Goal: Use online tool/utility: Utilize a website feature to perform a specific function

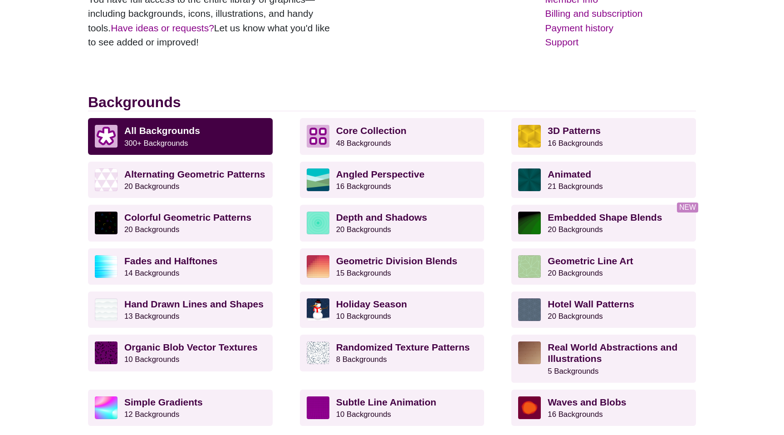
scroll to position [190, 0]
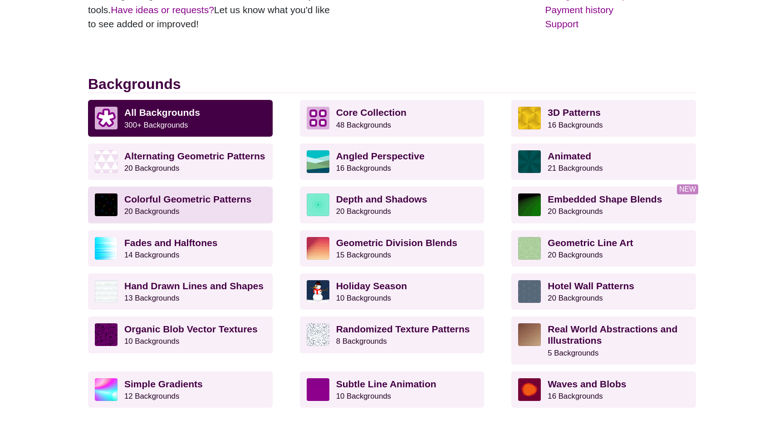
click at [200, 211] on p "Colorful Geometric Patterns 20 Backgrounds" at bounding box center [195, 204] width 142 height 23
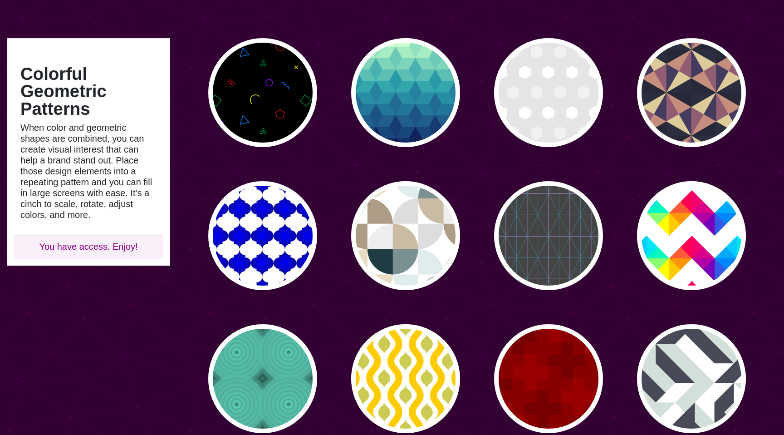
scroll to position [37, 0]
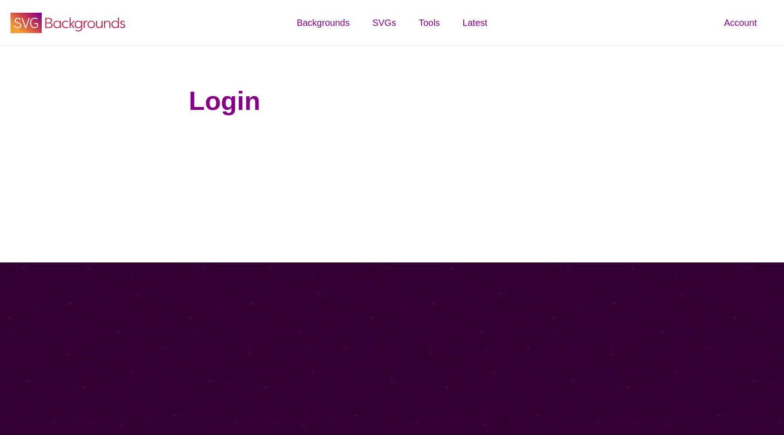
click at [63, 27] on icon "SVG Backgrounds Logo" at bounding box center [68, 22] width 118 height 23
click at [32, 17] on use at bounding box center [25, 23] width 31 height 20
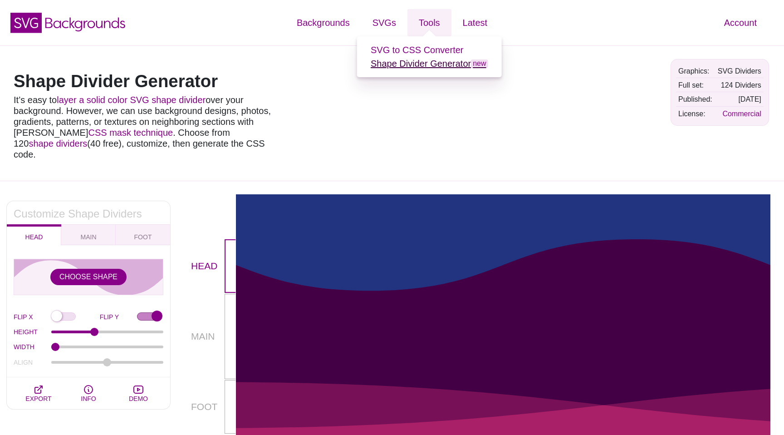
click at [438, 64] on link "Shape Divider Generator new" at bounding box center [430, 64] width 118 height 10
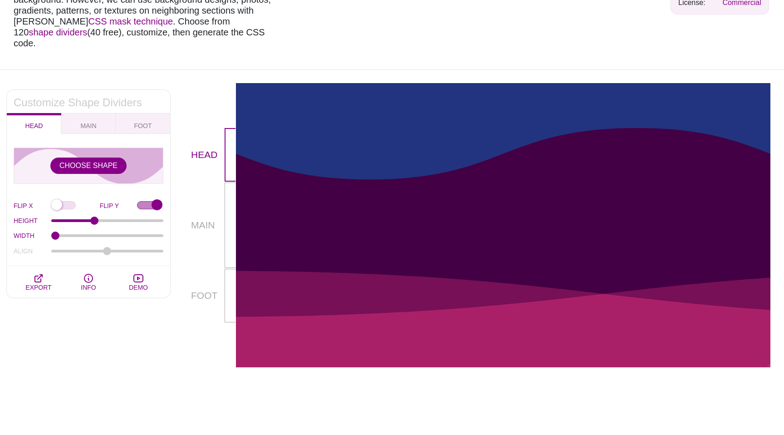
scroll to position [113, 0]
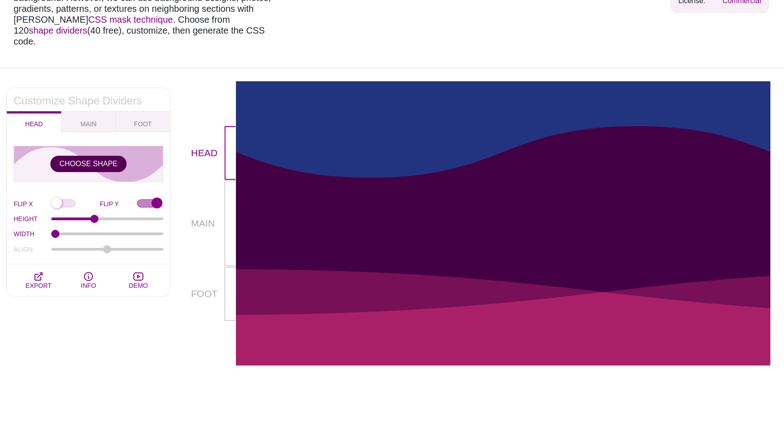
click at [77, 156] on button "CHOOSE SHAPE" at bounding box center [88, 164] width 76 height 16
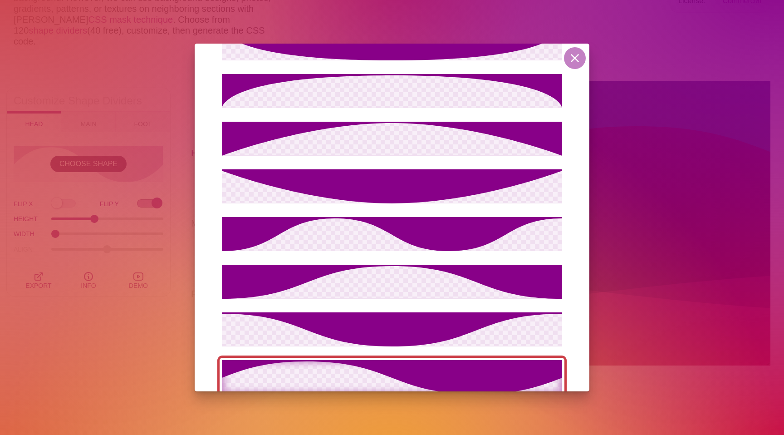
scroll to position [99, 0]
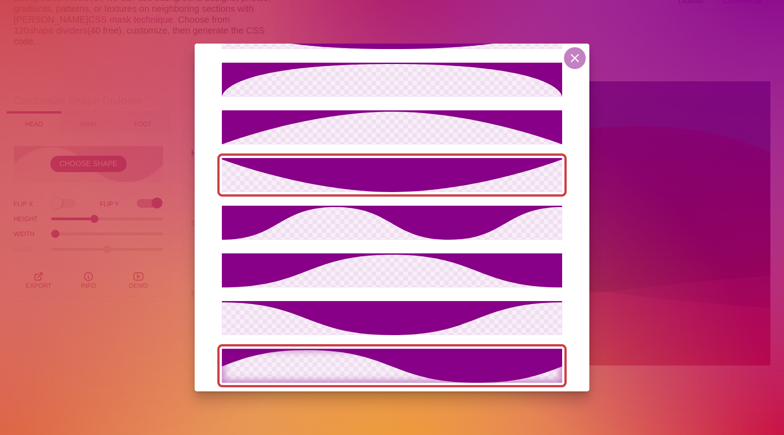
click at [358, 183] on icon at bounding box center [392, 175] width 340 height 34
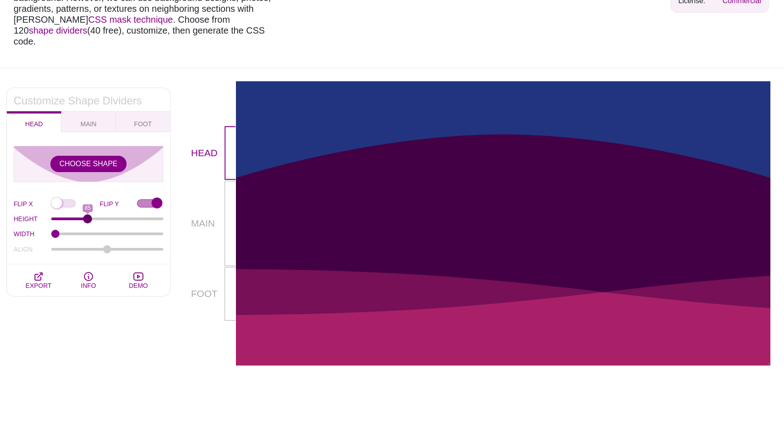
drag, startPoint x: 93, startPoint y: 208, endPoint x: 87, endPoint y: 211, distance: 6.1
type input "85"
click at [87, 217] on input "HEIGHT" at bounding box center [107, 219] width 113 height 4
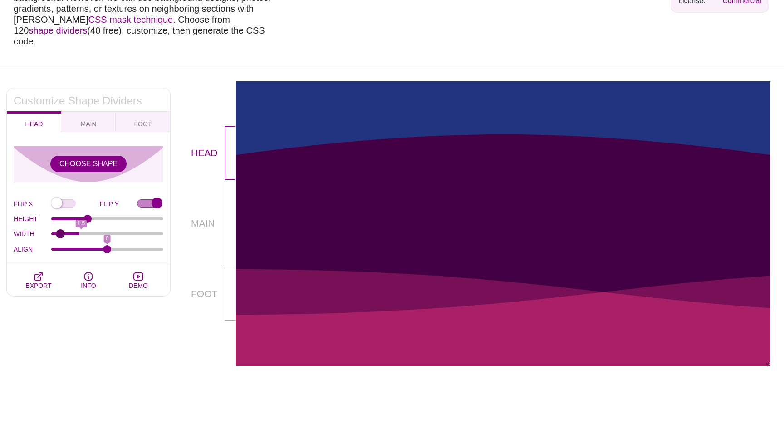
type input "1"
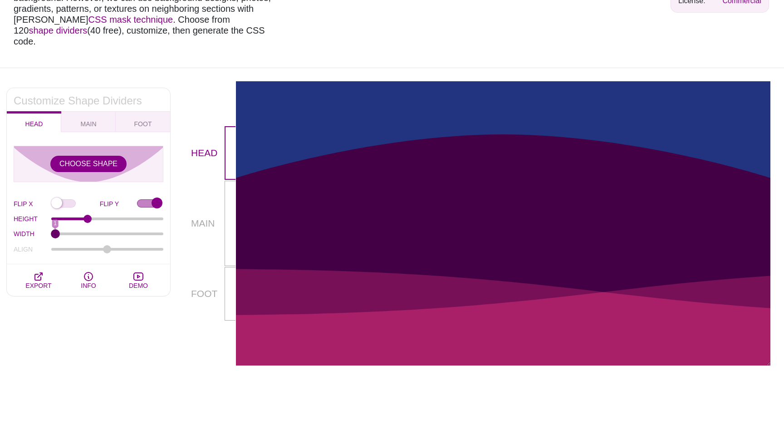
drag, startPoint x: 58, startPoint y: 223, endPoint x: 44, endPoint y: 214, distance: 16.5
click at [51, 232] on input "WIDTH" at bounding box center [107, 234] width 113 height 4
click at [155, 199] on input "FLIP Y" at bounding box center [150, 204] width 26 height 10
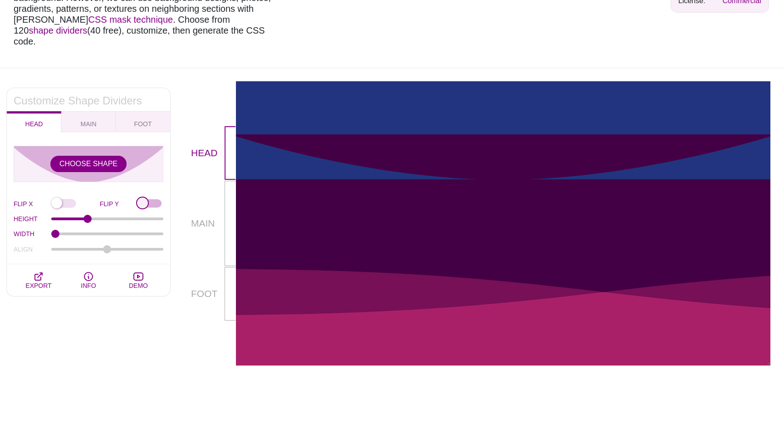
click at [155, 199] on input "FLIP Y" at bounding box center [150, 204] width 26 height 10
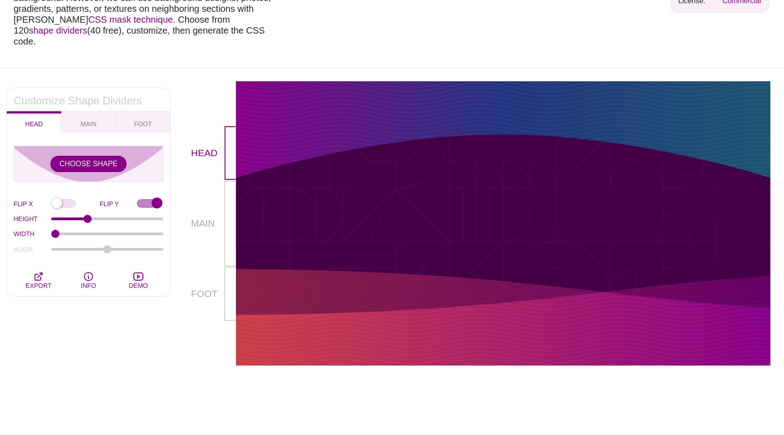
click at [217, 216] on p "MAIN" at bounding box center [208, 223] width 34 height 15
click at [209, 216] on p "MAIN" at bounding box center [208, 223] width 34 height 15
click at [247, 212] on div at bounding box center [503, 223] width 535 height 87
click at [225, 165] on div at bounding box center [230, 153] width 11 height 54
click at [230, 195] on div at bounding box center [230, 223] width 11 height 85
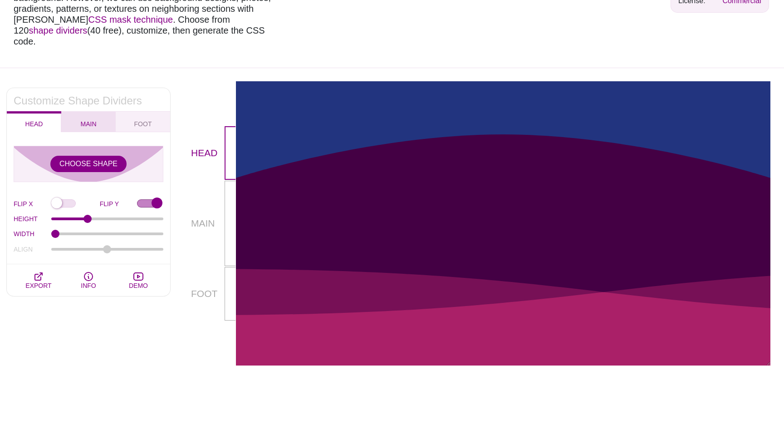
click at [78, 113] on button "MAIN" at bounding box center [88, 121] width 54 height 21
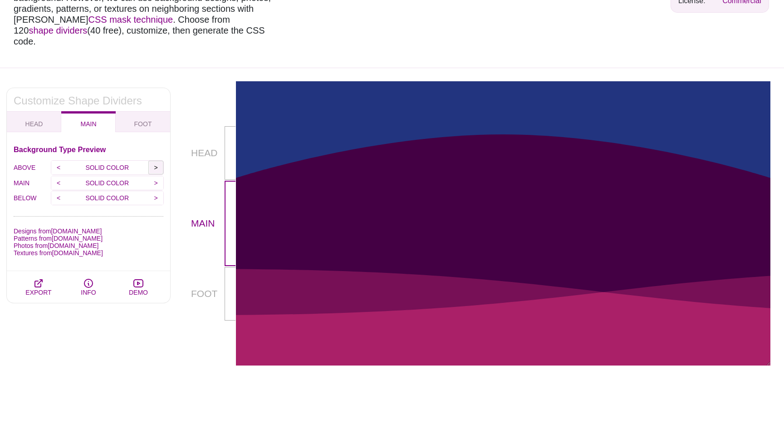
click at [157, 161] on input ">" at bounding box center [155, 168] width 15 height 14
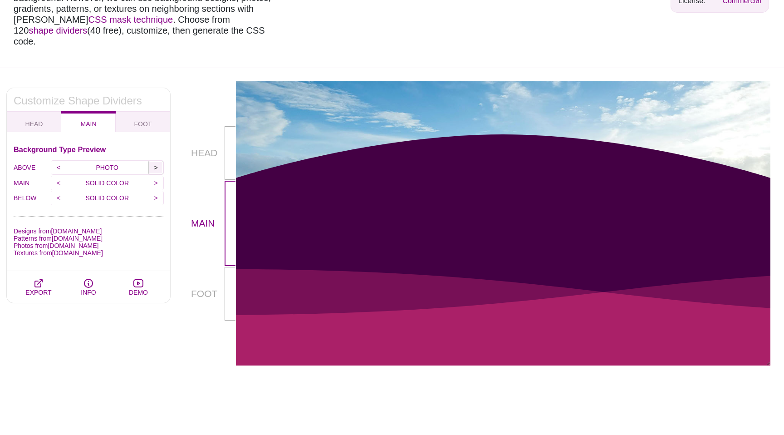
click at [157, 161] on input ">" at bounding box center [155, 168] width 15 height 14
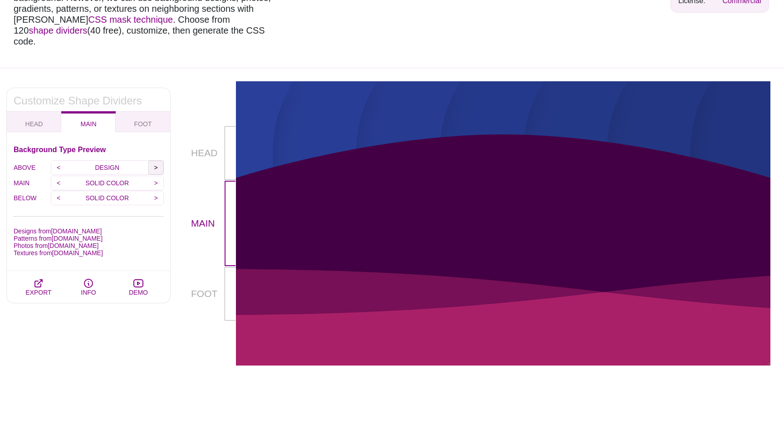
click at [157, 161] on input ">" at bounding box center [155, 168] width 15 height 14
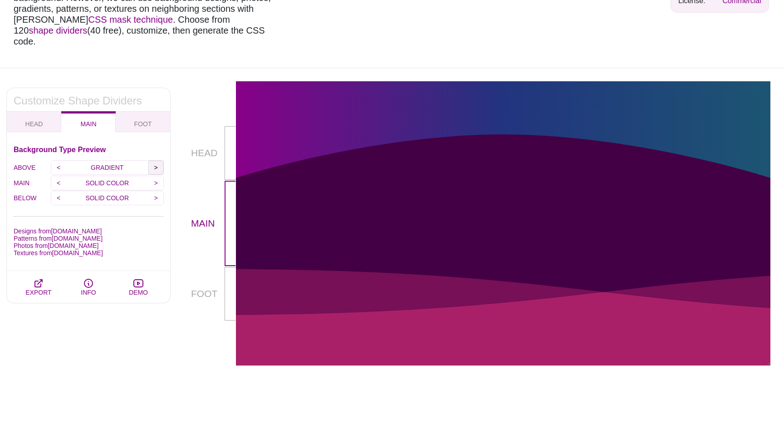
click at [157, 161] on input ">" at bounding box center [155, 168] width 15 height 14
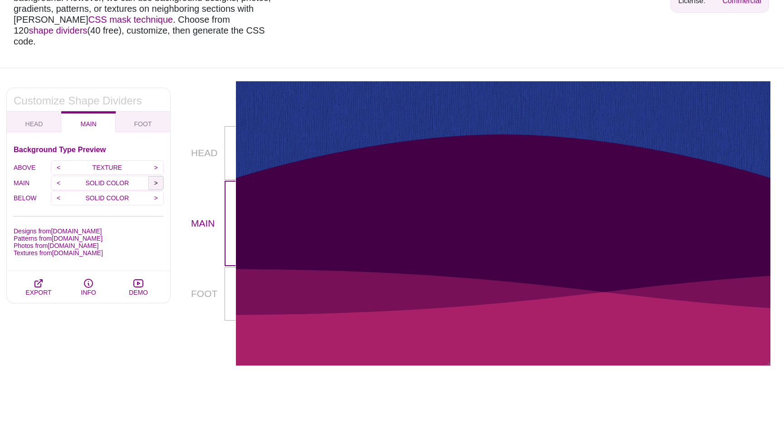
click at [161, 176] on input ">" at bounding box center [155, 183] width 15 height 14
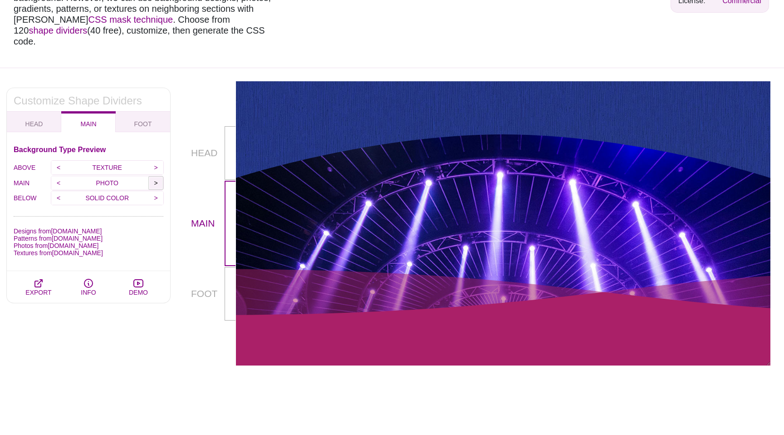
click at [161, 176] on input ">" at bounding box center [155, 183] width 15 height 14
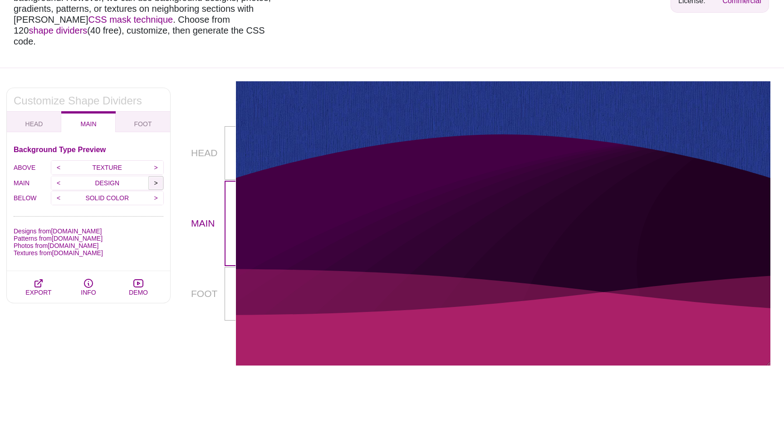
click at [161, 176] on input ">" at bounding box center [155, 183] width 15 height 14
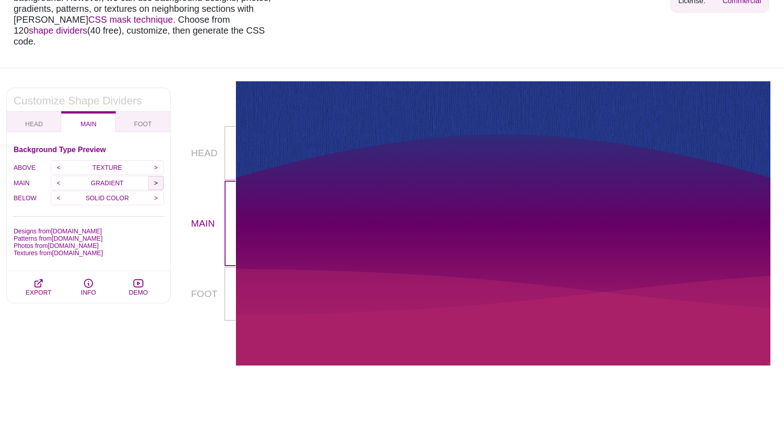
click at [161, 176] on input ">" at bounding box center [155, 183] width 15 height 14
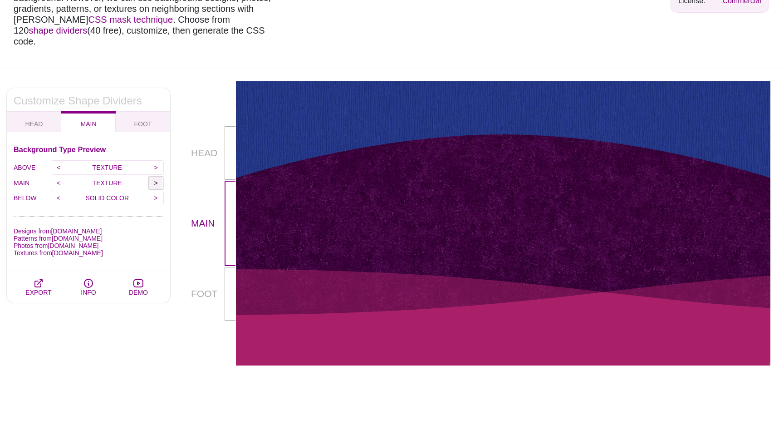
click at [161, 176] on input ">" at bounding box center [155, 183] width 15 height 14
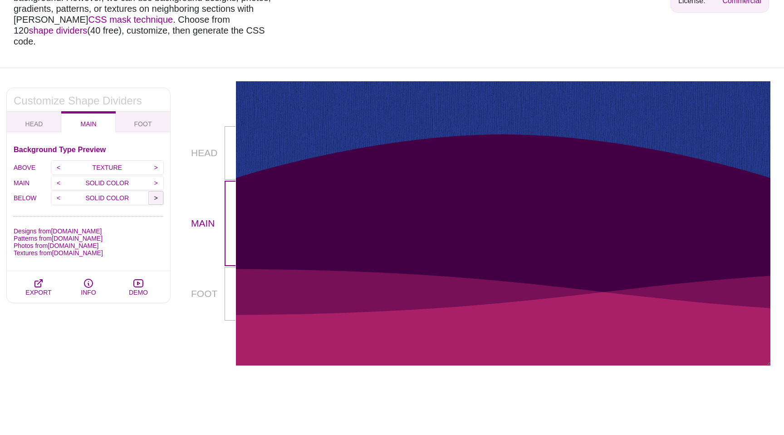
click at [158, 191] on input ">" at bounding box center [155, 198] width 15 height 14
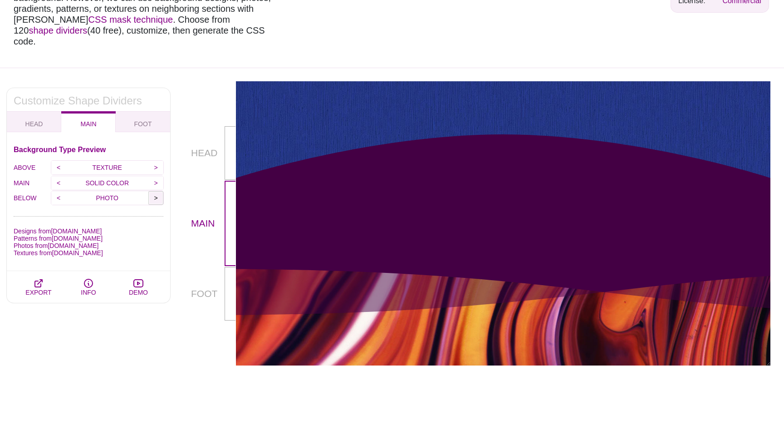
click at [158, 191] on input ">" at bounding box center [155, 198] width 15 height 14
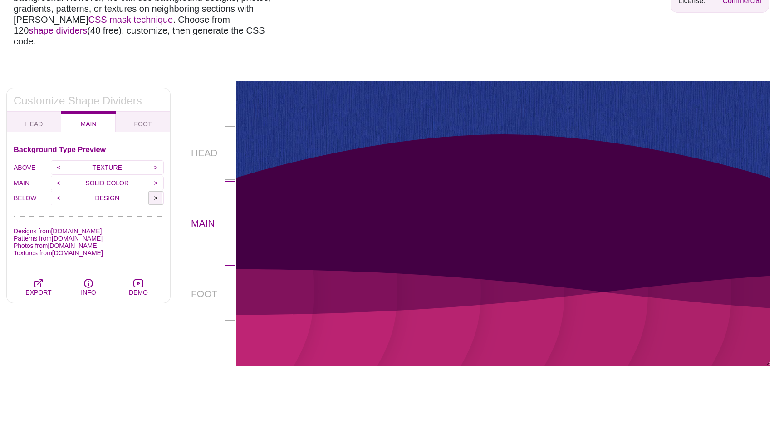
click at [158, 191] on input ">" at bounding box center [155, 198] width 15 height 14
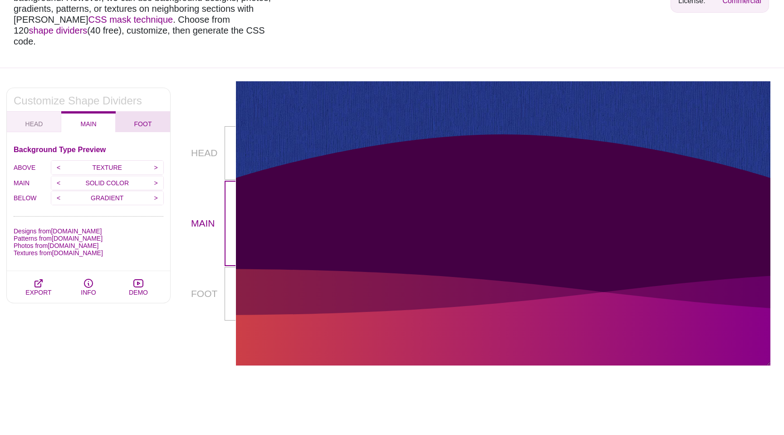
click at [147, 117] on button "FOOT" at bounding box center [143, 121] width 54 height 21
checkbox input "false"
type input "90"
type input "1.5"
type input "-75"
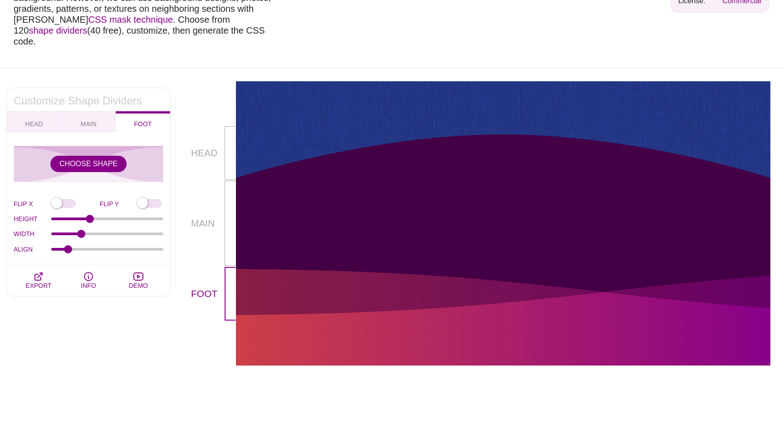
click at [97, 163] on div "CHOOSE SHAPE" at bounding box center [89, 164] width 150 height 36
click at [97, 156] on button "CHOOSE SHAPE" at bounding box center [88, 164] width 76 height 16
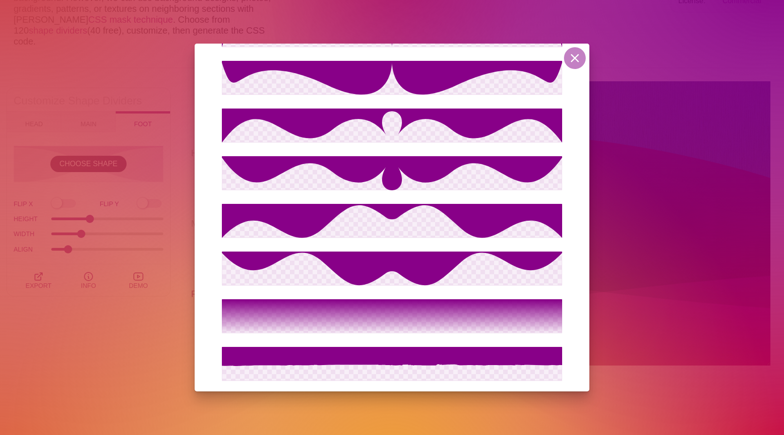
scroll to position [732, 0]
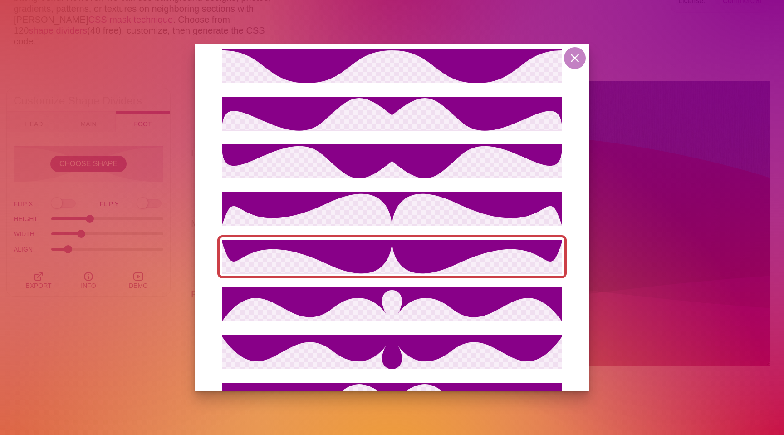
click at [365, 272] on icon at bounding box center [392, 257] width 340 height 34
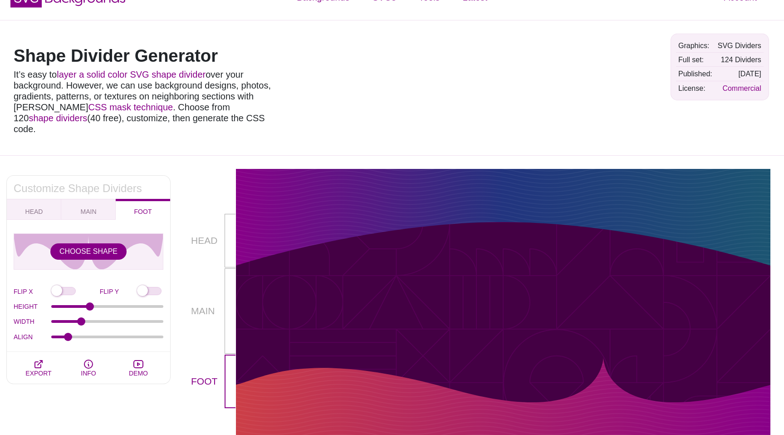
scroll to position [0, 0]
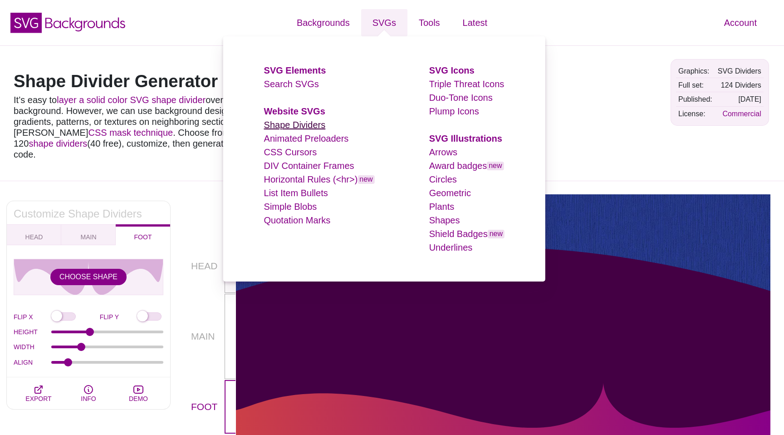
click at [321, 123] on link "Shape Dividers" at bounding box center [295, 125] width 62 height 10
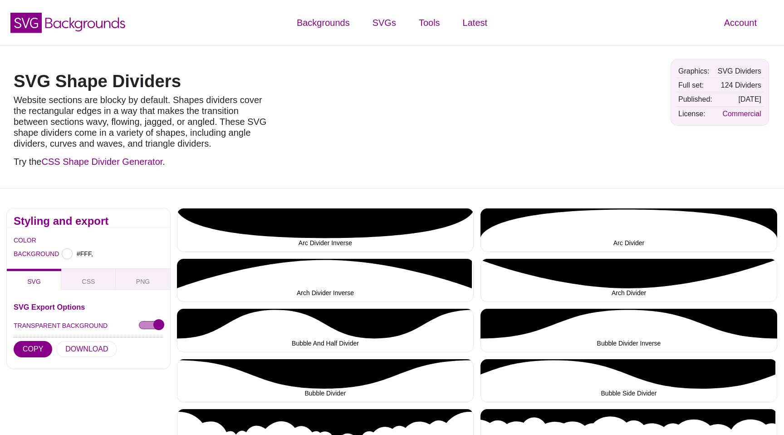
type input "#FFFFFF"
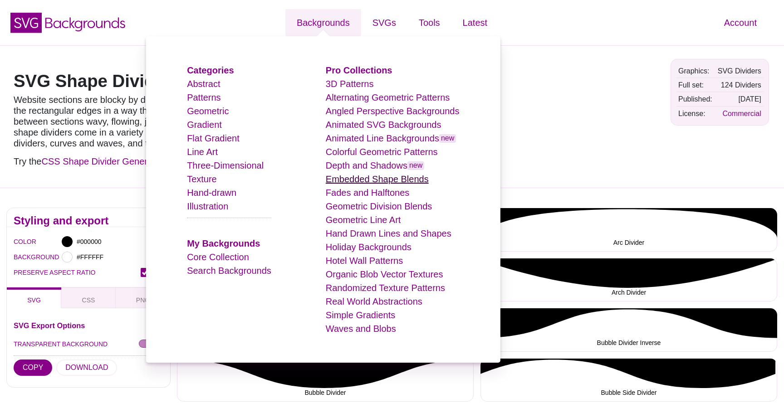
click at [368, 178] on link "Embedded Shape Blends" at bounding box center [377, 179] width 103 height 10
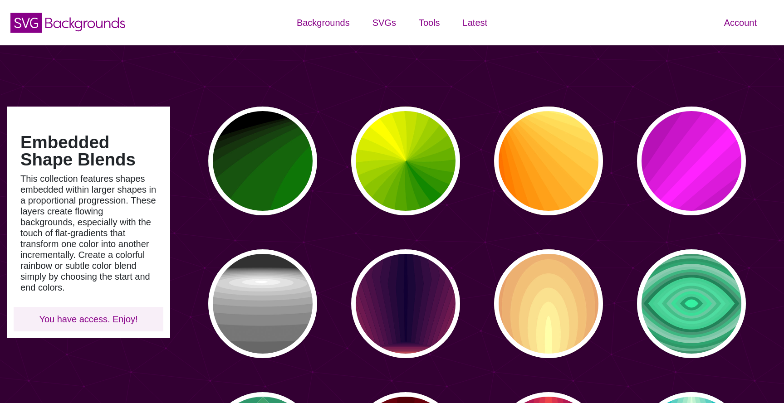
type input "#450057"
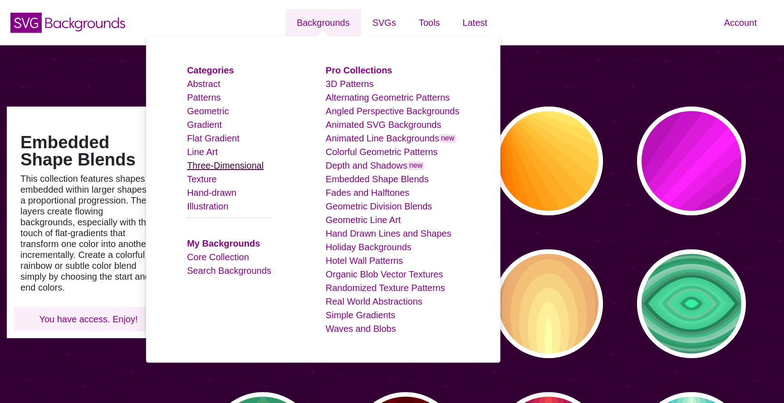
click at [226, 164] on link "Three-Dimensional" at bounding box center [225, 166] width 77 height 10
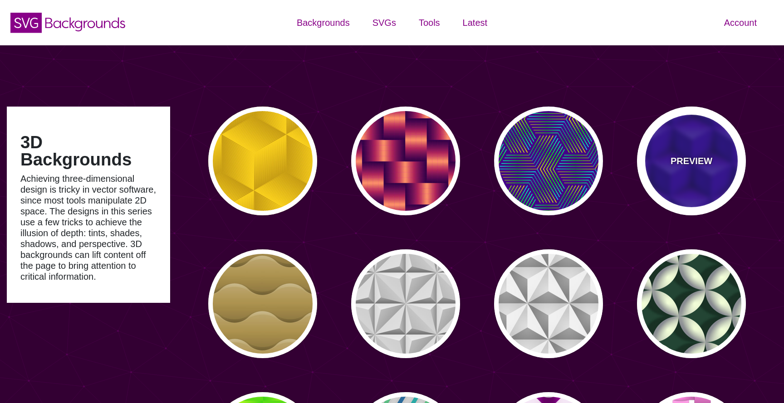
click at [698, 162] on p "PREVIEW" at bounding box center [692, 161] width 42 height 14
type input "#0000AA"
type input "345"
type input "0.4"
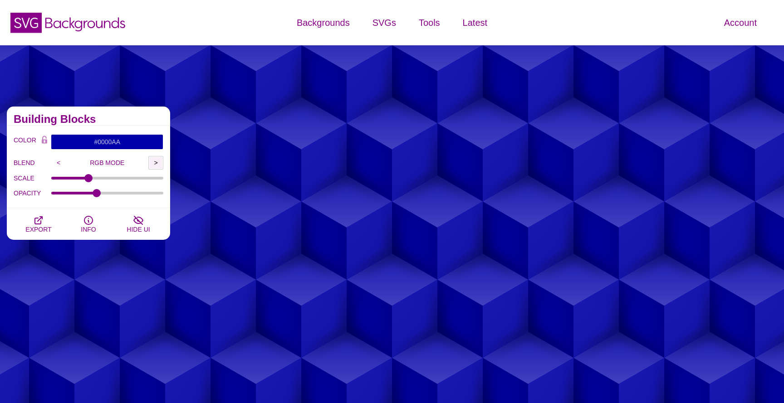
click at [154, 166] on input ">" at bounding box center [155, 163] width 15 height 14
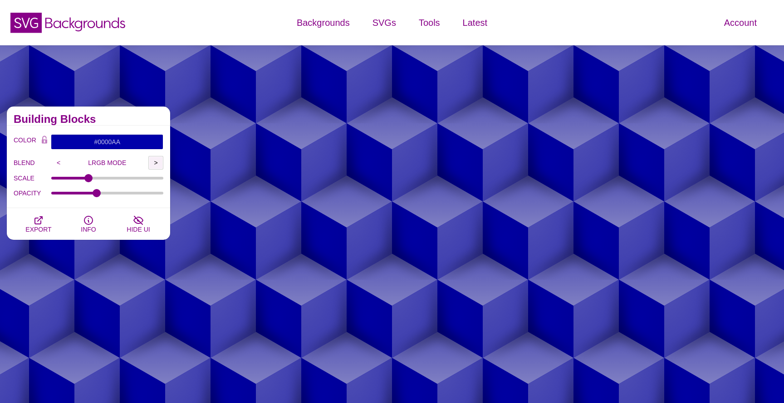
click at [154, 166] on input ">" at bounding box center [155, 163] width 15 height 14
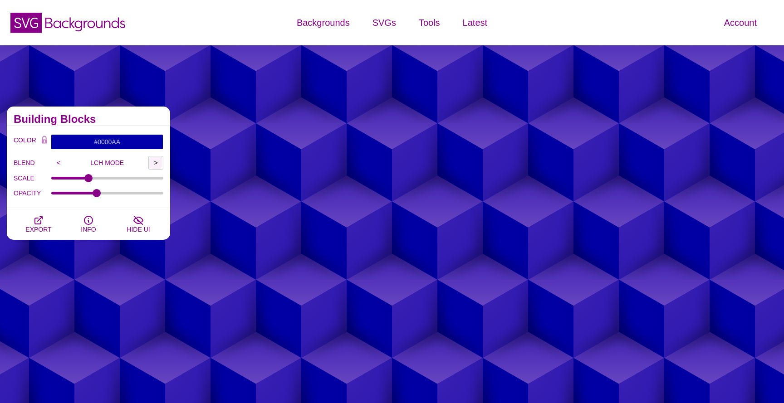
click at [154, 166] on input ">" at bounding box center [155, 163] width 15 height 14
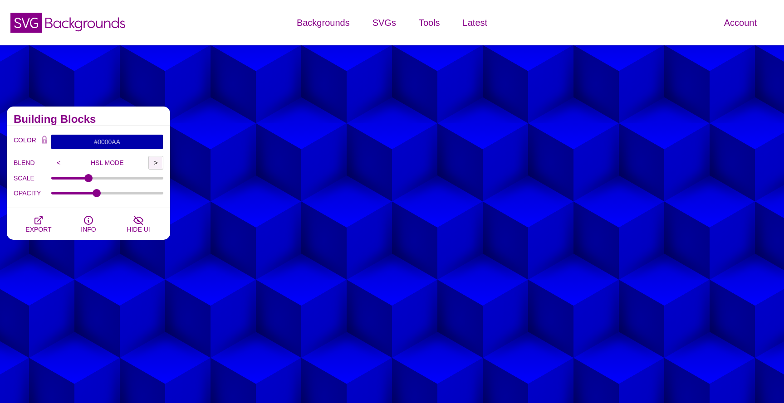
click at [154, 166] on input ">" at bounding box center [155, 163] width 15 height 14
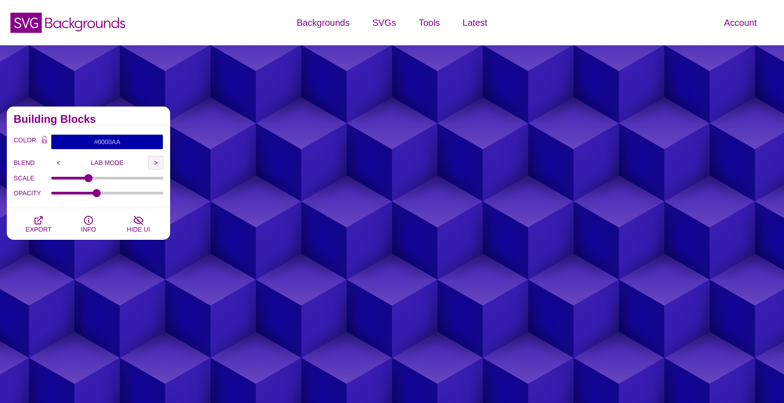
click at [154, 166] on input ">" at bounding box center [155, 163] width 15 height 14
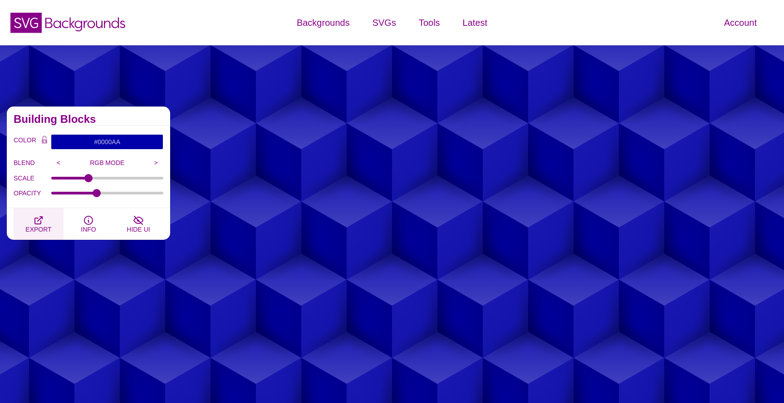
click at [34, 225] on icon "button" at bounding box center [38, 220] width 11 height 11
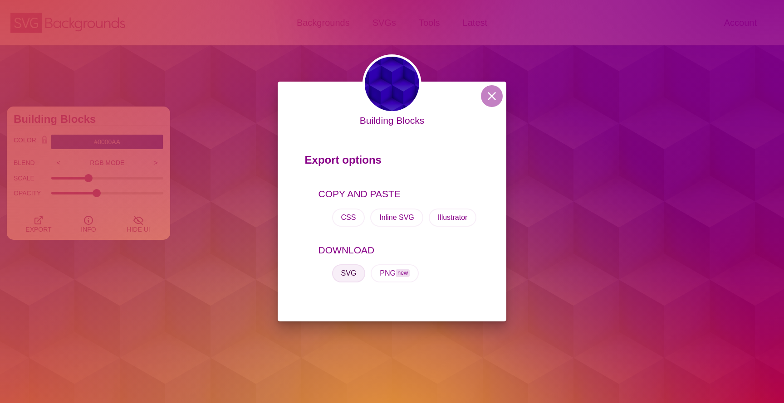
click at [346, 275] on button "SVG" at bounding box center [349, 274] width 34 height 18
click at [487, 99] on button at bounding box center [492, 96] width 22 height 22
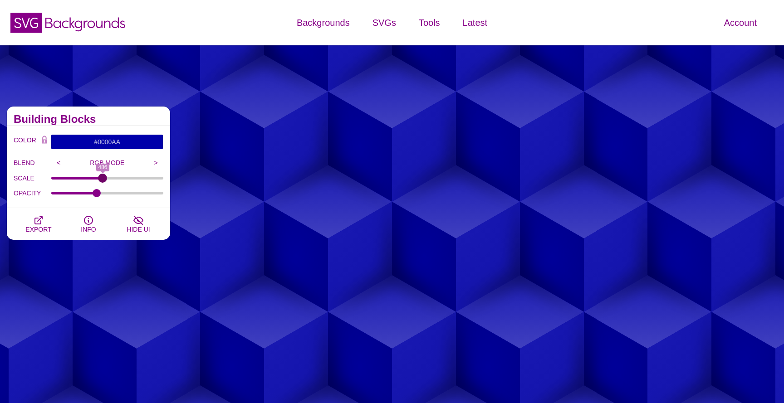
drag, startPoint x: 86, startPoint y: 178, endPoint x: 103, endPoint y: 177, distance: 16.3
type input "486"
click at [103, 177] on input "SCALE" at bounding box center [107, 179] width 113 height 4
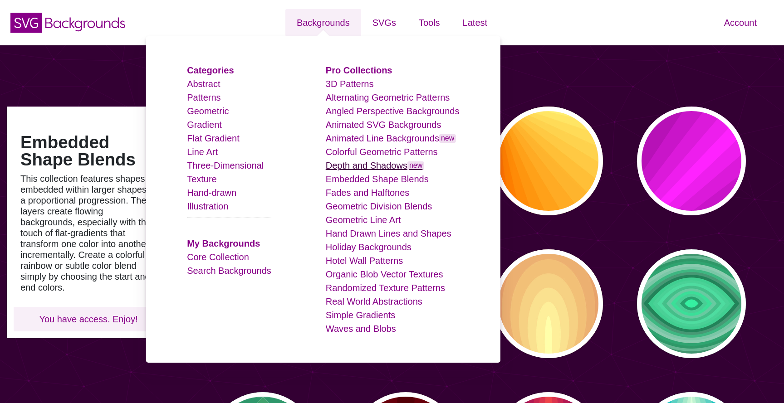
click at [362, 165] on link "Depth and Shadows new" at bounding box center [375, 166] width 99 height 10
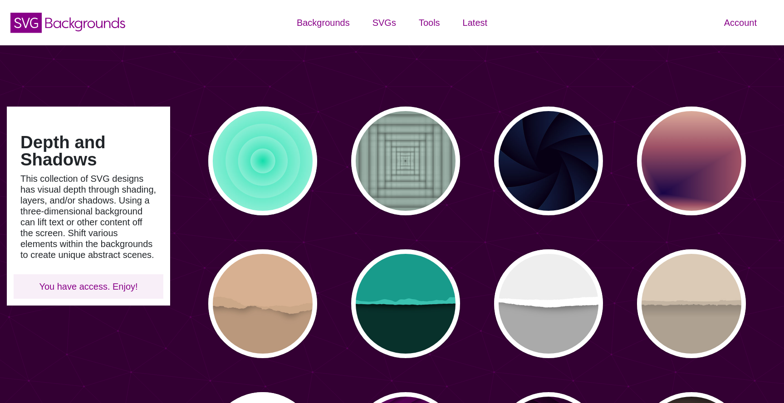
type input "#450057"
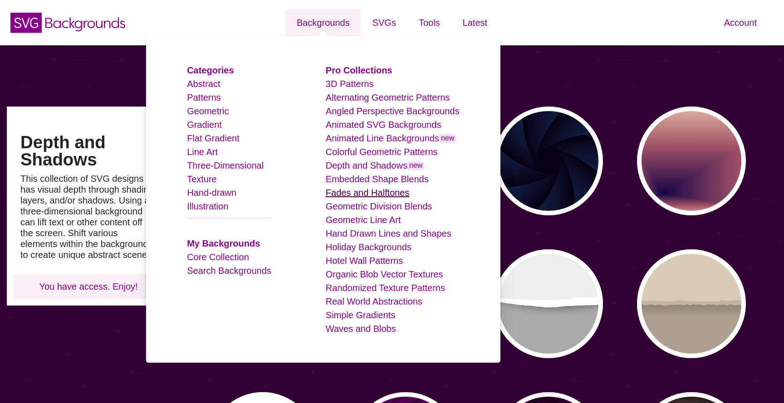
click at [336, 192] on link "Fades and Halftones" at bounding box center [368, 193] width 84 height 10
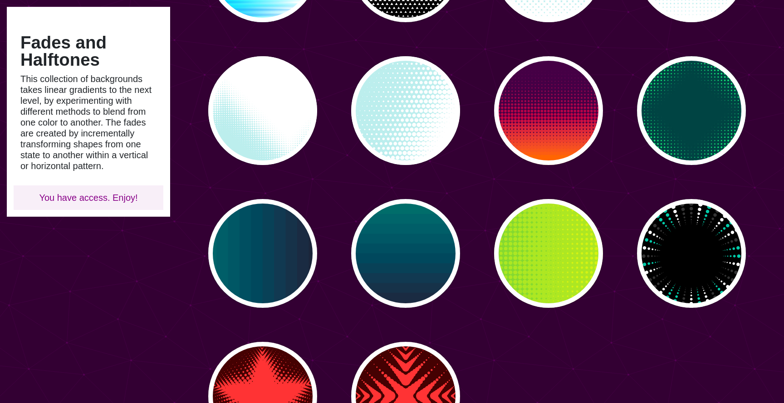
scroll to position [211, 0]
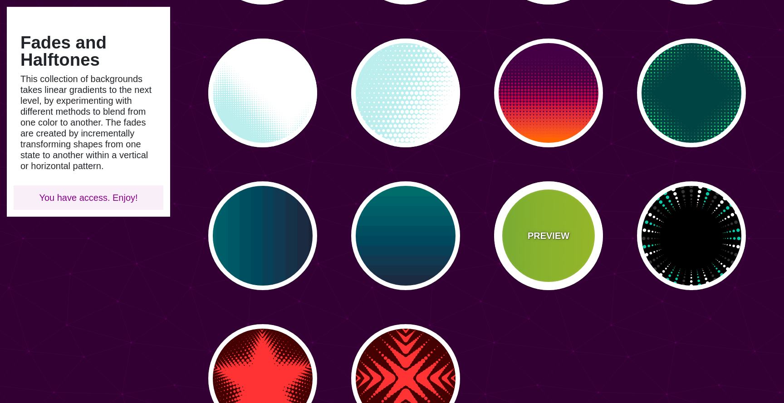
click at [546, 233] on p "PREVIEW" at bounding box center [549, 236] width 42 height 14
type input "#22BB44"
type input "#FFFF00"
type input "0"
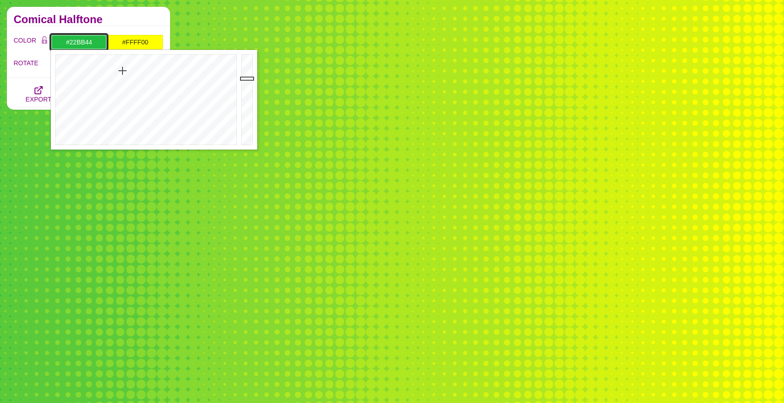
click at [88, 44] on input "#22BB44" at bounding box center [79, 41] width 56 height 15
drag, startPoint x: 129, startPoint y: 73, endPoint x: 142, endPoint y: 60, distance: 18.3
type input "#0BBBA3"
click at [142, 60] on div at bounding box center [145, 100] width 188 height 100
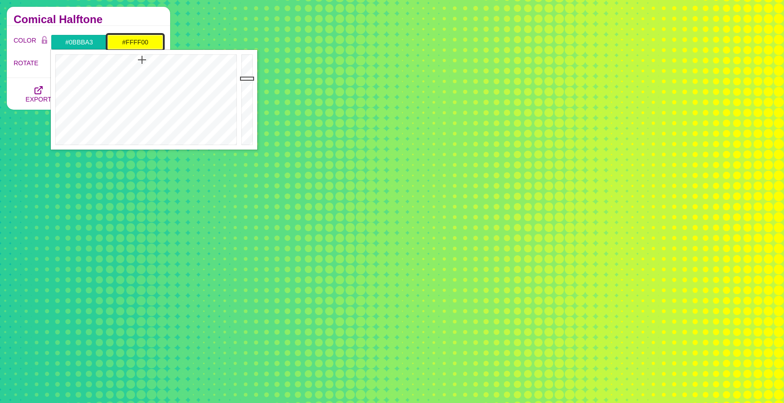
click at [136, 46] on input "#FFFF00" at bounding box center [135, 41] width 56 height 15
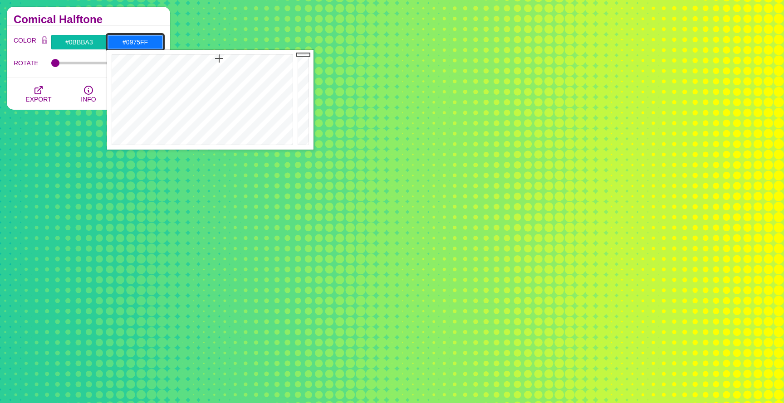
drag, startPoint x: 162, startPoint y: 76, endPoint x: 219, endPoint y: 58, distance: 60.4
click at [219, 58] on div at bounding box center [201, 100] width 188 height 100
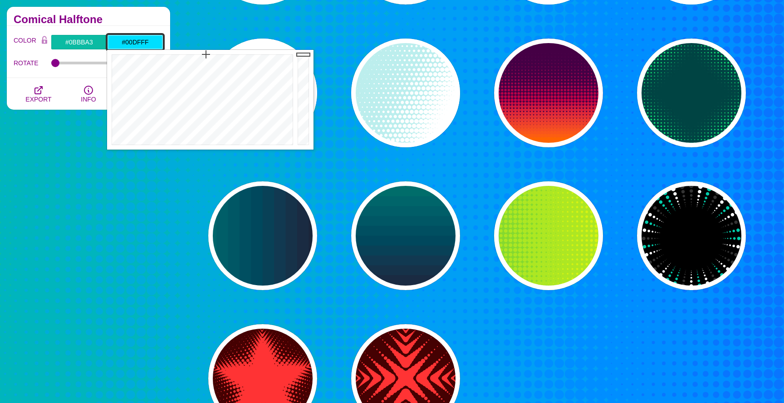
type input "#00E3FF"
drag, startPoint x: 221, startPoint y: 59, endPoint x: 206, endPoint y: 48, distance: 18.8
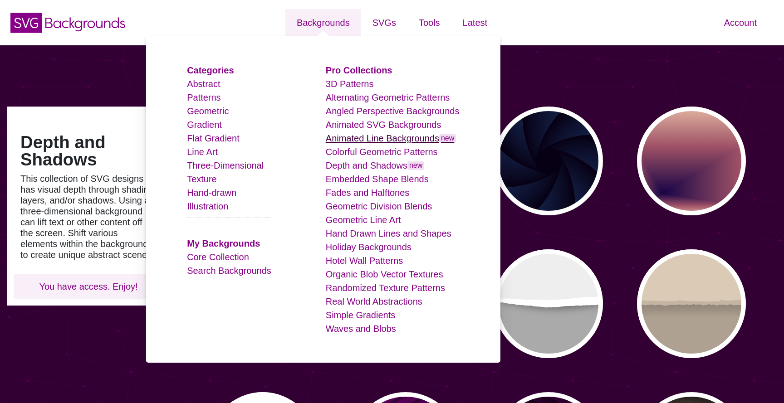
click at [346, 137] on link "Animated Line Backgrounds new" at bounding box center [391, 138] width 131 height 10
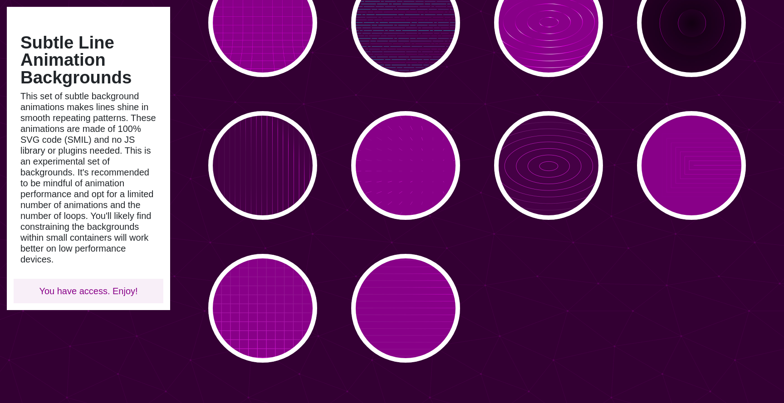
scroll to position [216, 0]
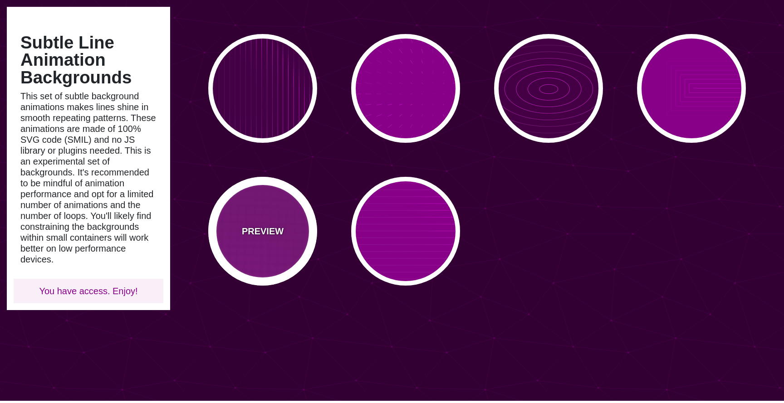
click at [266, 218] on div "PREVIEW" at bounding box center [262, 231] width 109 height 109
type input "#880088"
type input "#FF00FF"
type input "20"
type input "999"
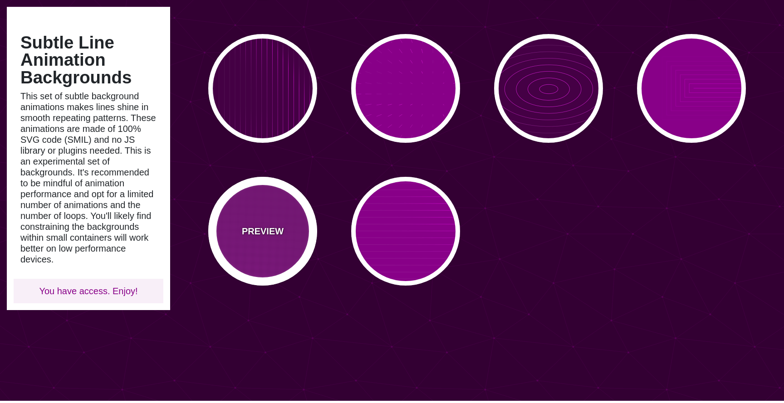
type input "0.1"
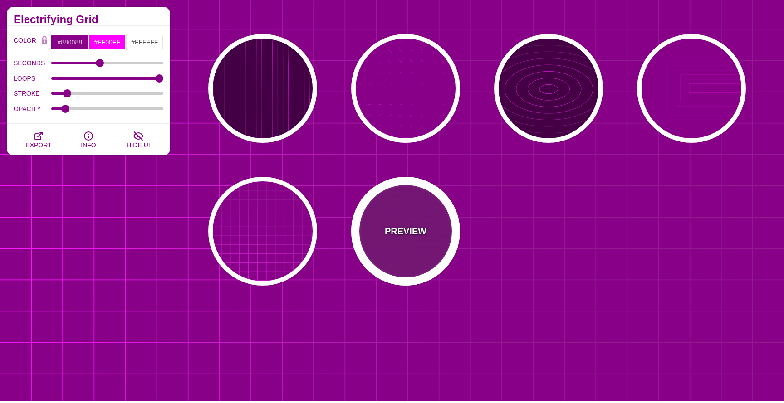
click at [402, 231] on p "PREVIEW" at bounding box center [406, 232] width 42 height 14
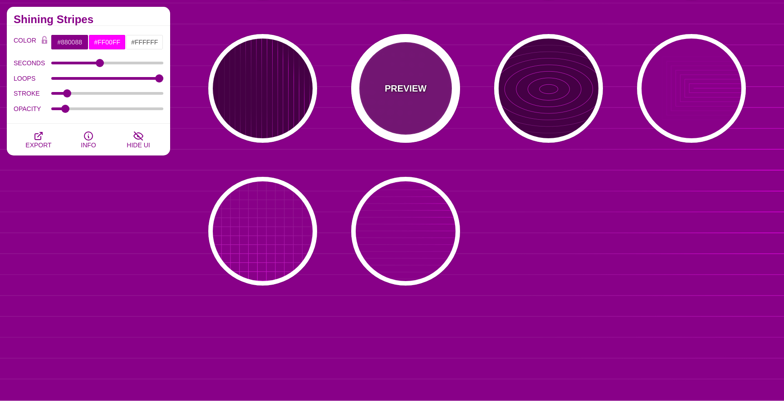
click at [414, 86] on p "PREVIEW" at bounding box center [406, 89] width 42 height 14
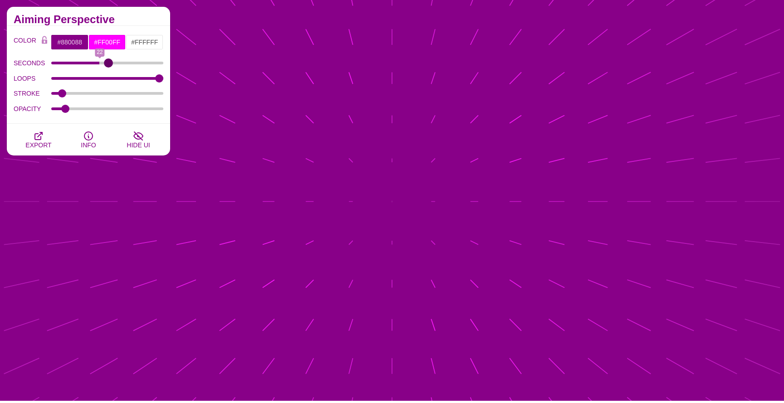
drag, startPoint x: 85, startPoint y: 64, endPoint x: 108, endPoint y: 64, distance: 23.1
click at [108, 64] on input "SECONDS" at bounding box center [107, 63] width 113 height 4
drag, startPoint x: 108, startPoint y: 64, endPoint x: 52, endPoint y: 65, distance: 56.3
click at [52, 65] on input "SECONDS" at bounding box center [107, 63] width 113 height 4
drag, startPoint x: 54, startPoint y: 64, endPoint x: 65, endPoint y: 65, distance: 11.4
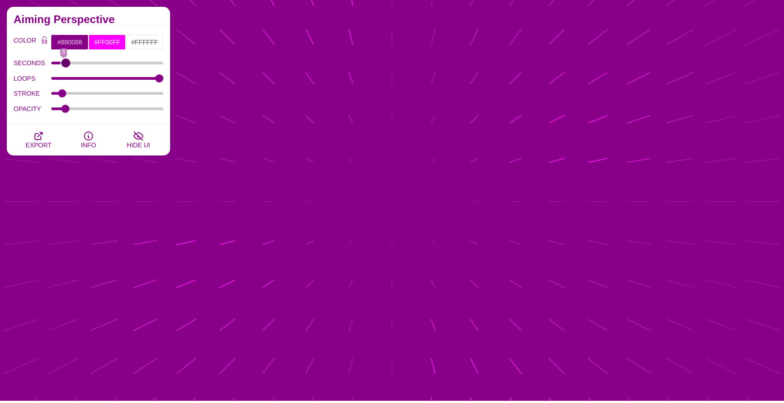
type input "6"
click at [65, 65] on input "SECONDS" at bounding box center [107, 63] width 113 height 4
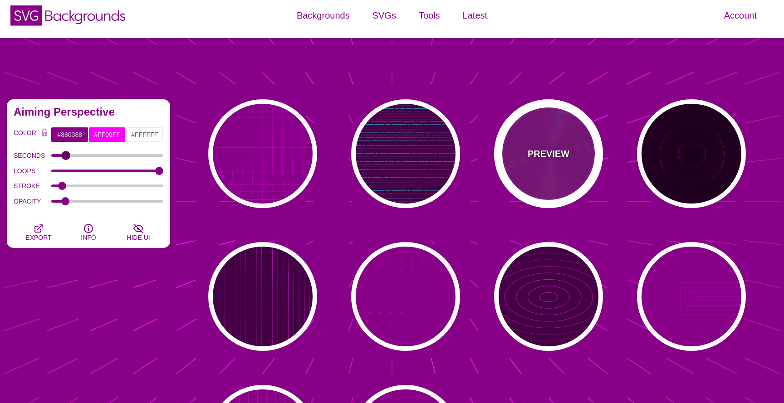
scroll to position [0, 0]
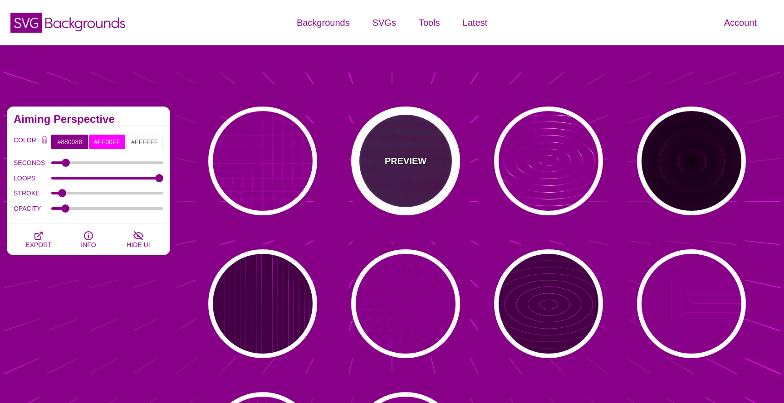
click at [405, 172] on div "PREVIEW" at bounding box center [405, 161] width 109 height 109
type input "#440044"
type input "#00FFFF"
type input "#FF0000"
type input "#880088"
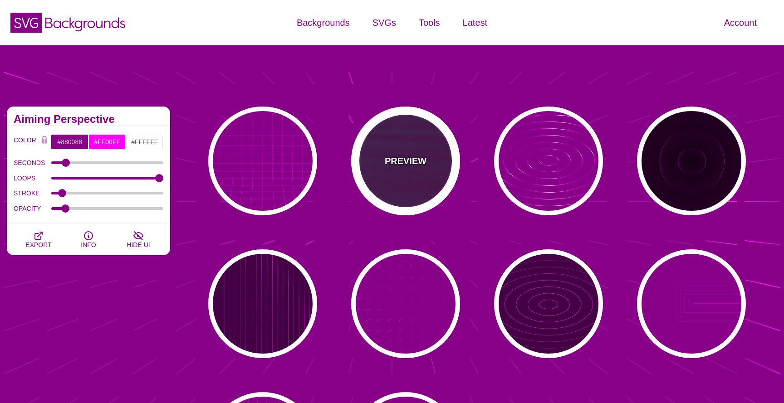
type input "15"
type input "1"
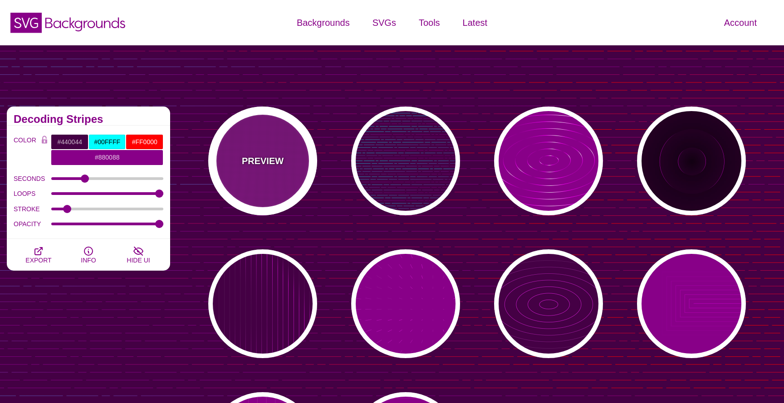
click at [270, 147] on div "PREVIEW" at bounding box center [262, 161] width 109 height 109
type input "#880088"
type input "#FFFFFF"
type input "0"
type input "5"
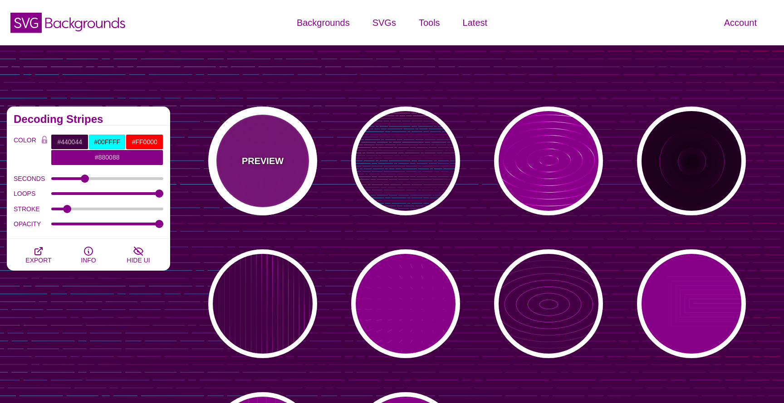
type input "999"
type input "0"
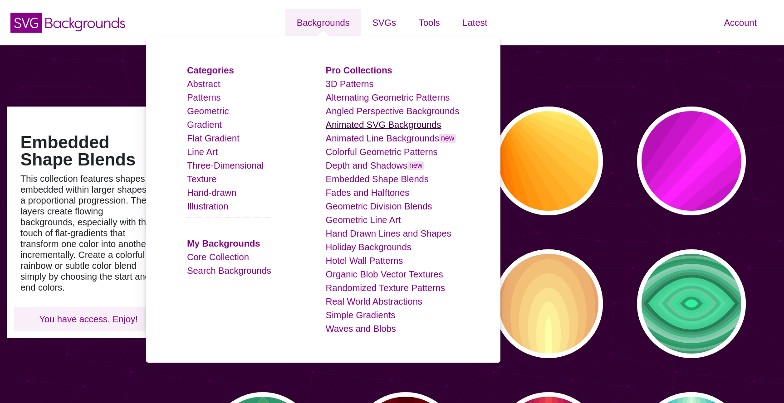
click at [356, 126] on link "Animated SVG Backgrounds" at bounding box center [384, 125] width 116 height 10
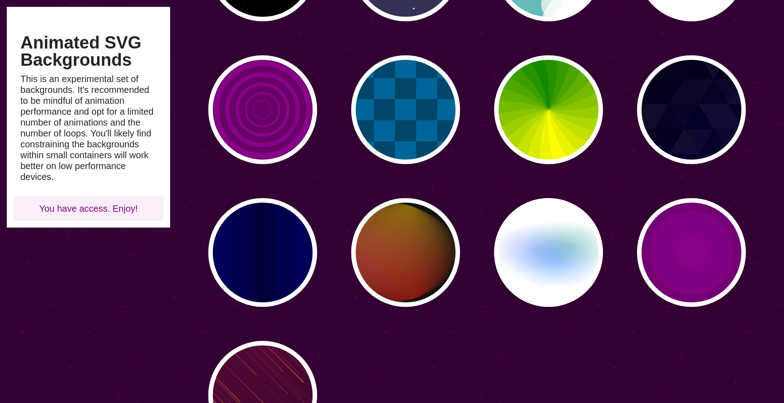
scroll to position [264, 0]
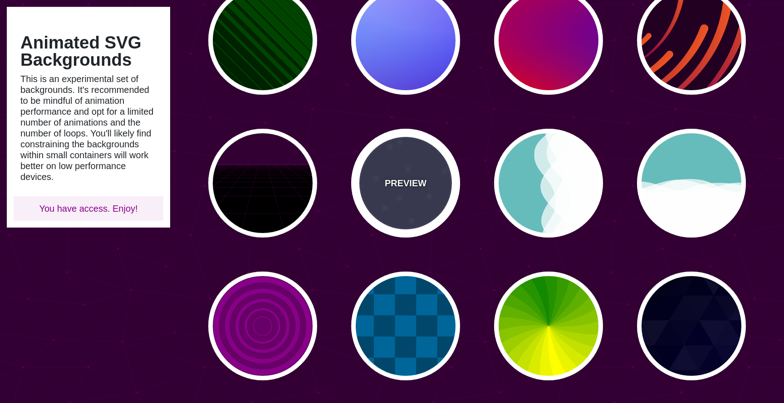
click at [407, 182] on p "PREVIEW" at bounding box center [406, 184] width 42 height 14
type input "#333355"
type input "#AAEEFF"
type input "15"
type input "40"
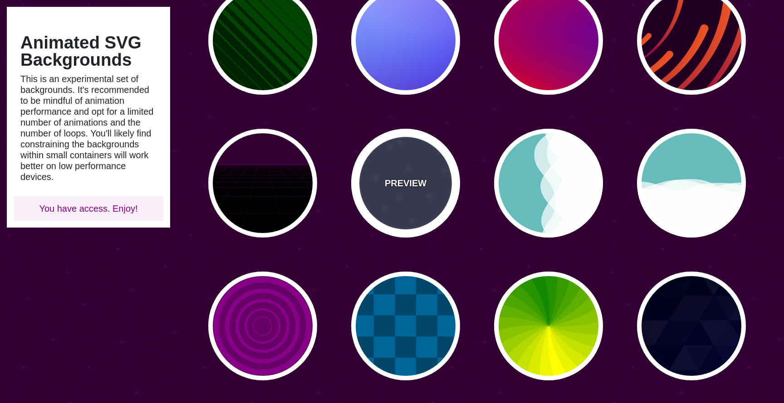
type input "5"
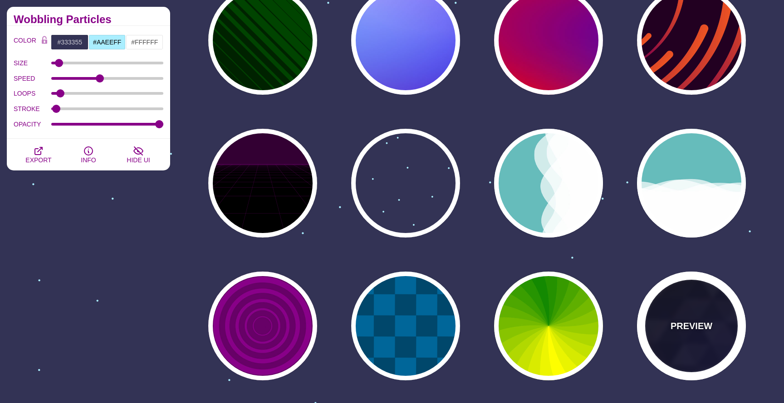
click at [689, 321] on p "PREVIEW" at bounding box center [692, 326] width 42 height 14
type input "#000000"
type input "#880088"
type input "#0000FF"
type input "#006600"
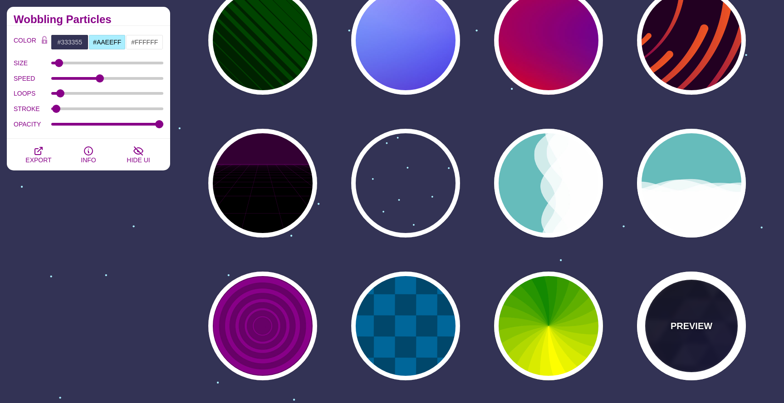
type input "0"
type input "0.4"
type input "15"
type input "0.2"
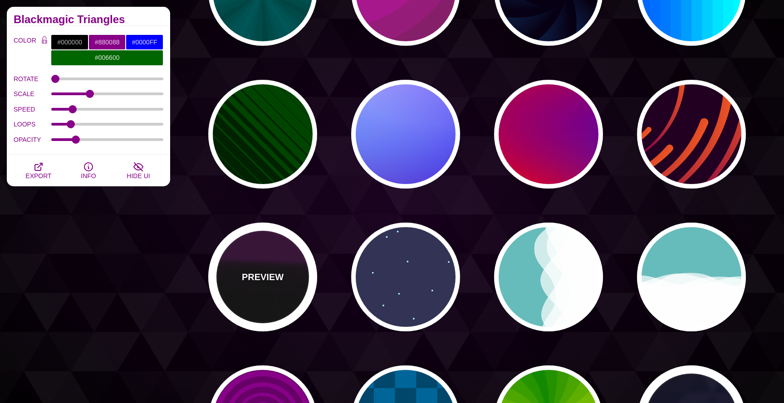
scroll to position [0, 0]
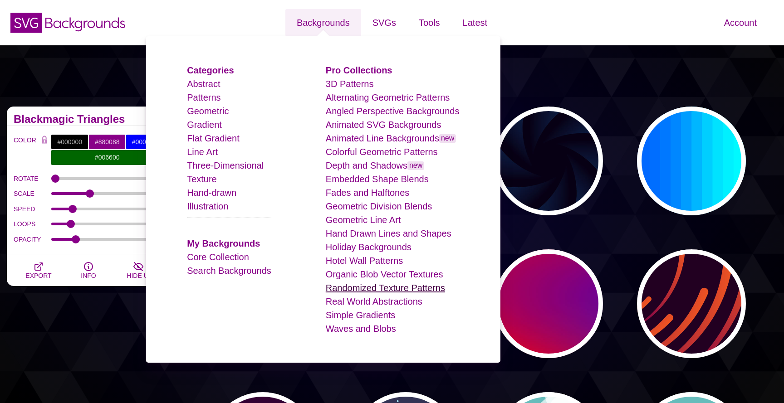
click at [396, 288] on link "Randomized Texture Patterns" at bounding box center [385, 288] width 119 height 10
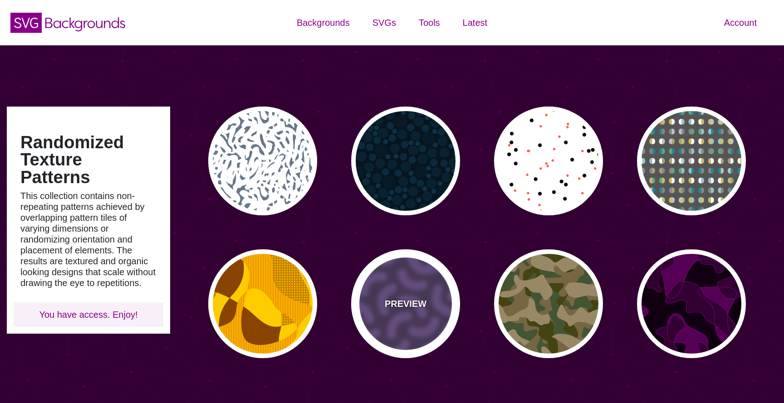
click at [414, 307] on p "PREVIEW" at bounding box center [406, 304] width 42 height 14
type input "#46315D"
type input "#735098"
type input "0"
type input "0.3"
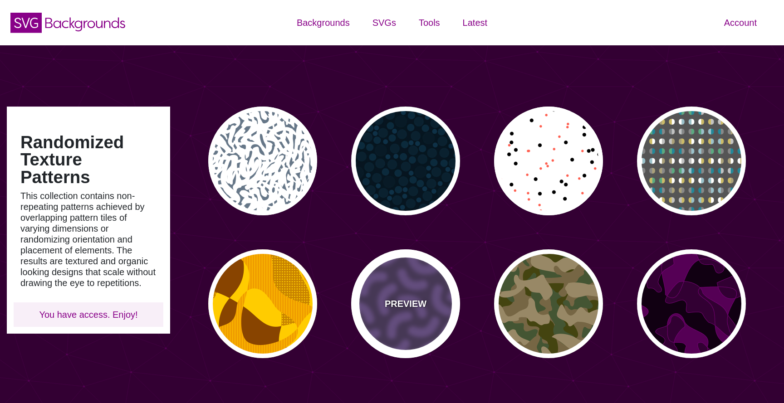
type input "30"
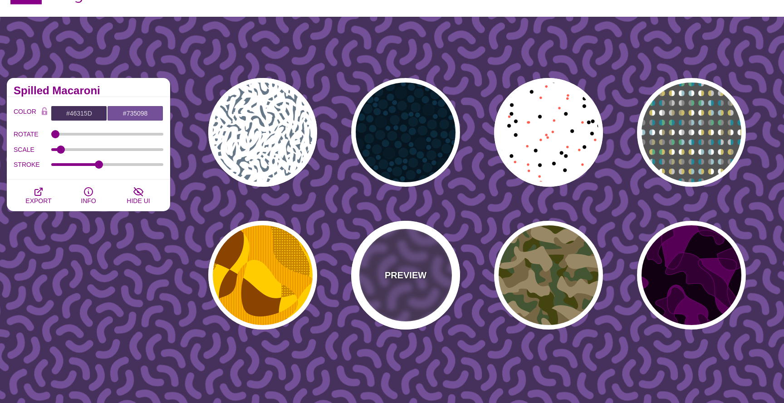
scroll to position [23, 0]
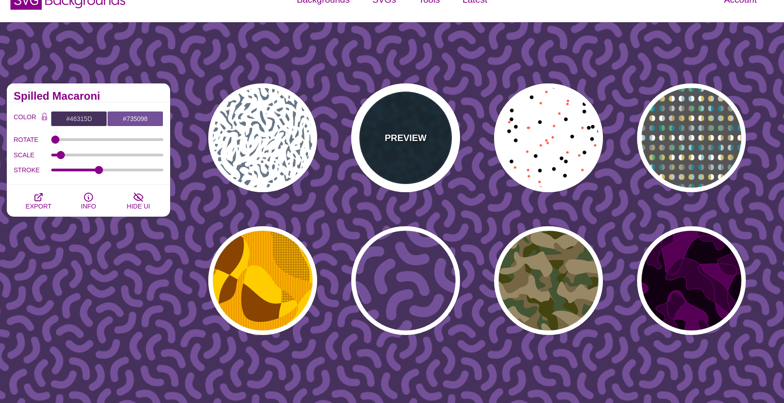
click at [407, 139] on p "PREVIEW" at bounding box center [406, 138] width 42 height 14
type input "#06151F"
type input "#081B26"
type input "#0E3147"
type input "0.5"
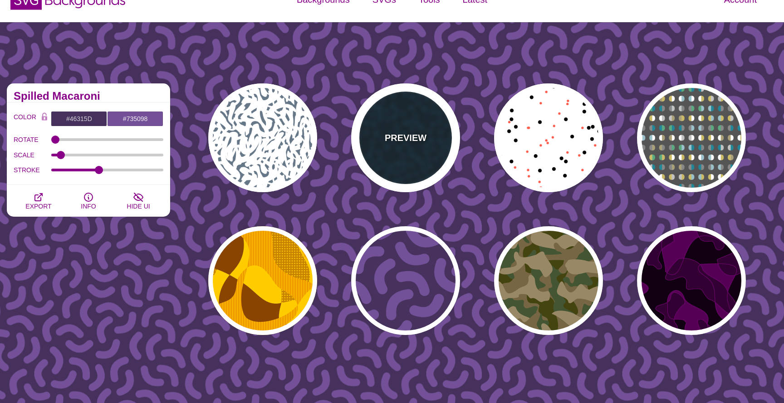
type input "0"
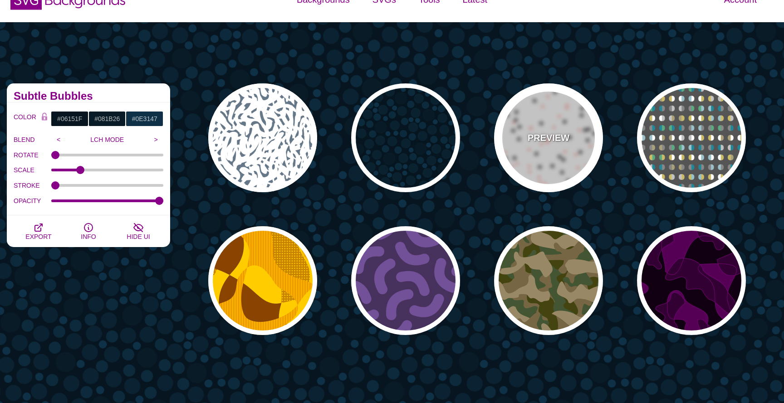
click at [549, 138] on p "PREVIEW" at bounding box center [549, 138] width 42 height 14
type input "#FFFFFF"
type input "#000000"
type input "#FF5E4F"
type input "30"
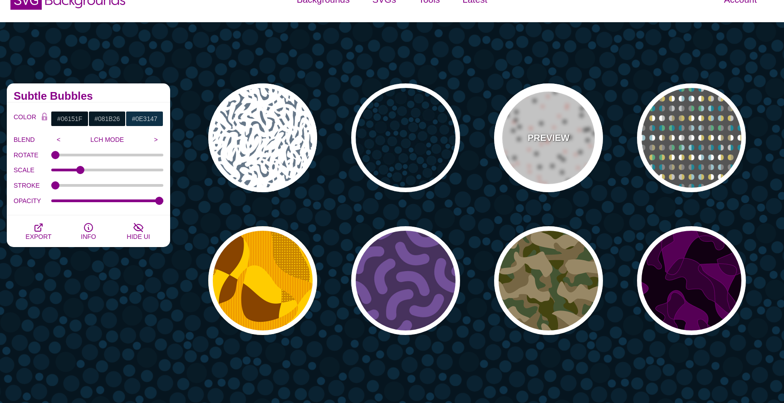
type input "20"
type input "0.25"
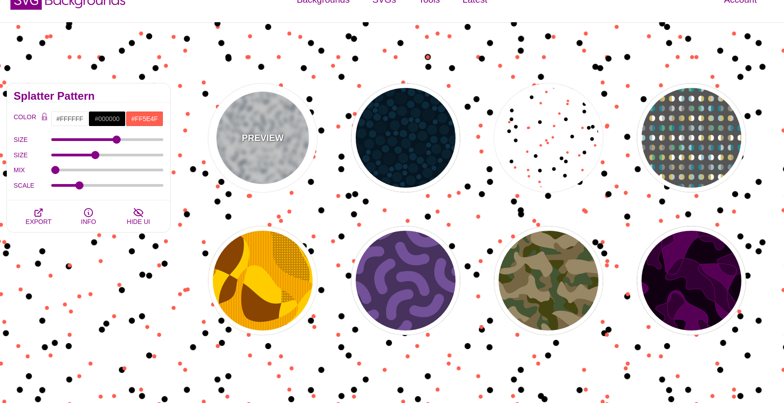
click at [255, 138] on p "PREVIEW" at bounding box center [263, 138] width 42 height 14
type input "#667788"
type input "#FFFFFF"
type input "0"
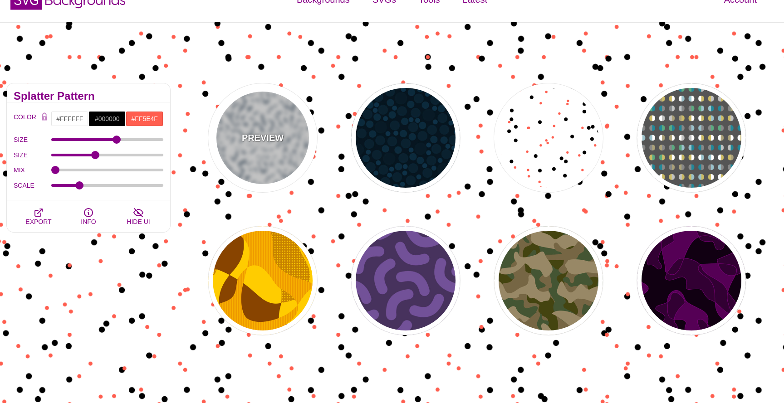
type input "5"
type input "1"
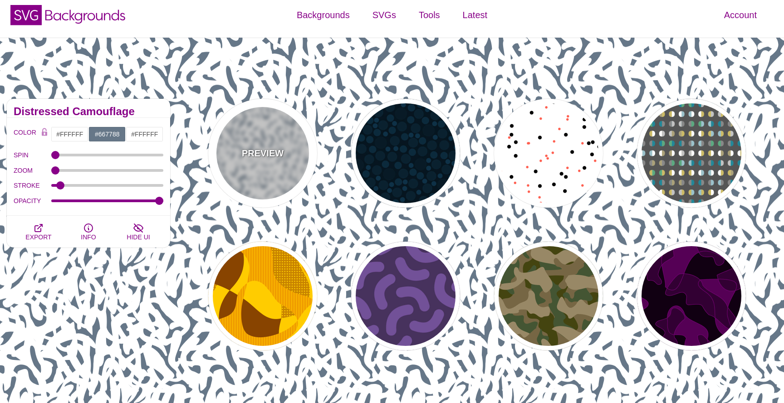
scroll to position [0, 0]
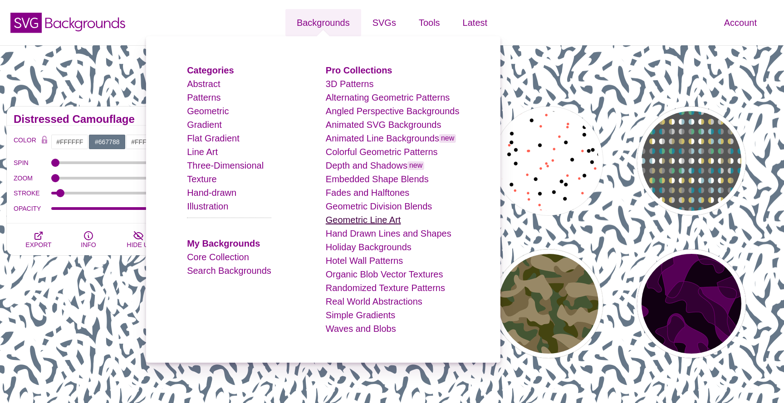
click at [348, 224] on link "Geometric Line Art" at bounding box center [363, 220] width 75 height 10
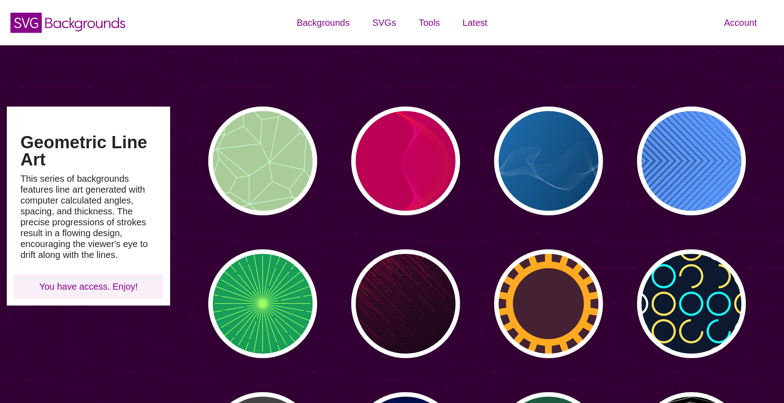
type input "#450057"
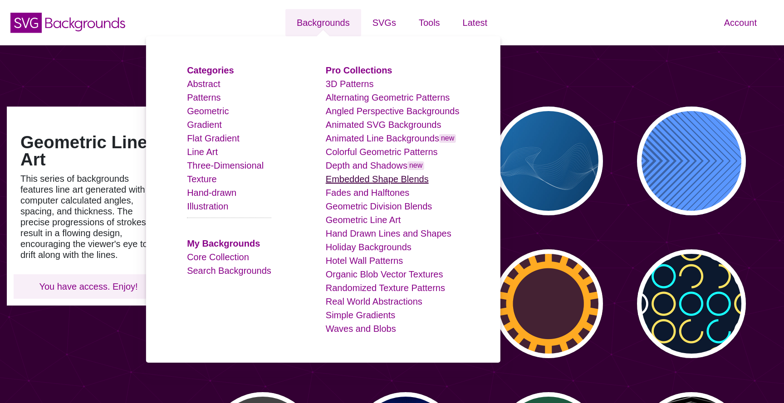
click at [361, 181] on link "Embedded Shape Blends" at bounding box center [377, 179] width 103 height 10
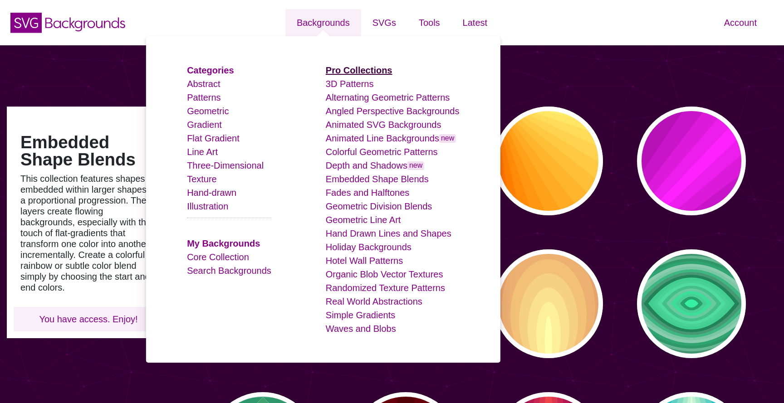
click at [358, 70] on strong "Pro Collections" at bounding box center [359, 70] width 67 height 10
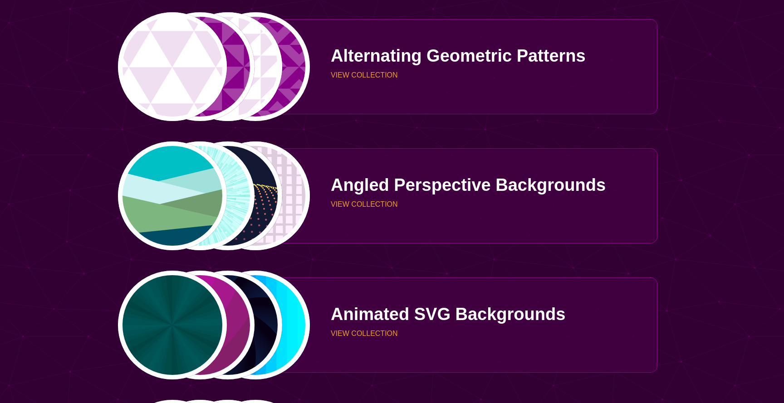
scroll to position [300, 0]
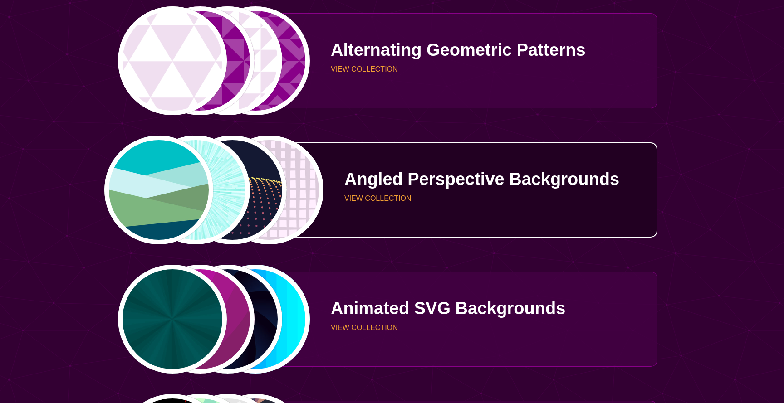
click at [354, 202] on p "VIEW COLLECTION" at bounding box center [497, 198] width 306 height 7
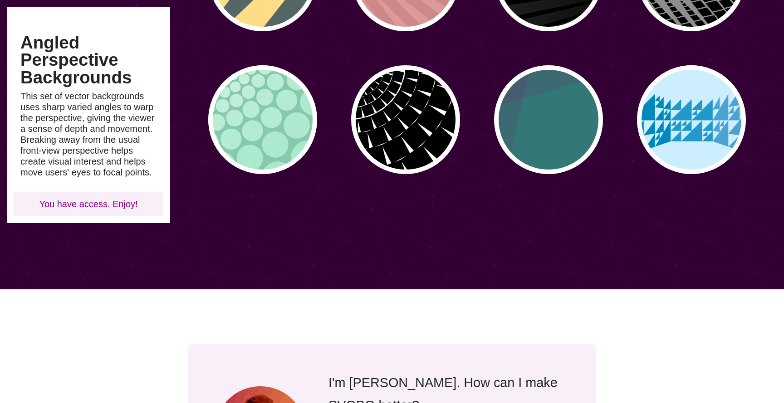
scroll to position [471, 0]
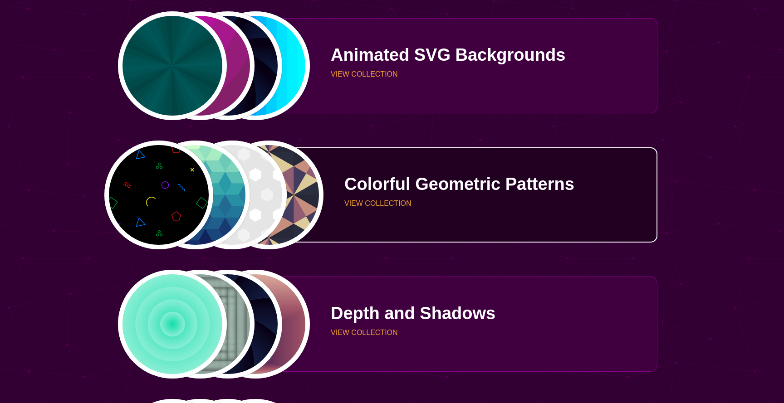
scroll to position [556, 0]
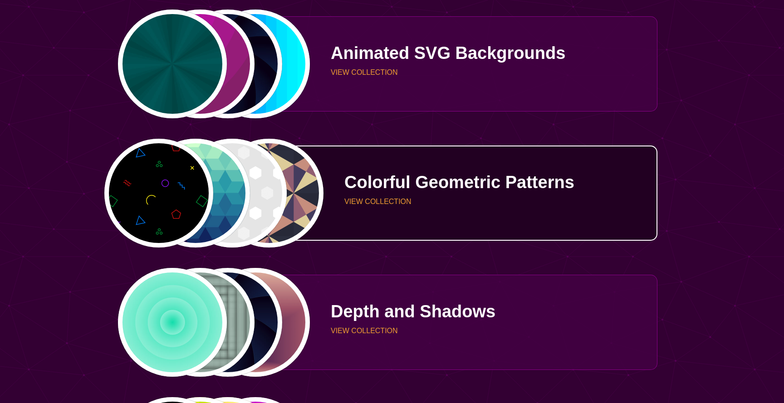
click at [365, 198] on p "VIEW COLLECTION" at bounding box center [497, 201] width 306 height 7
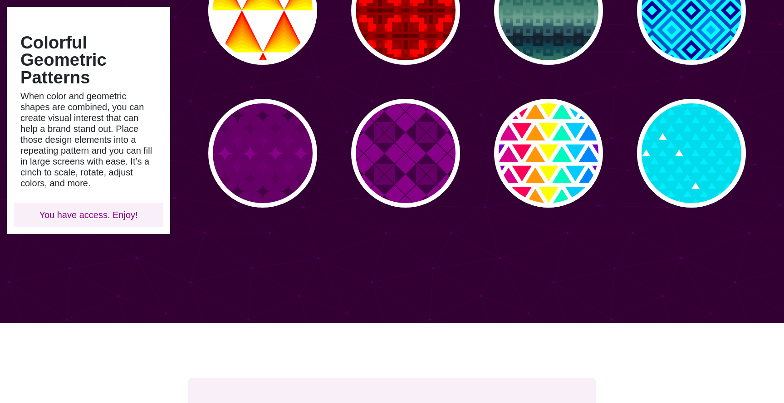
scroll to position [580, 0]
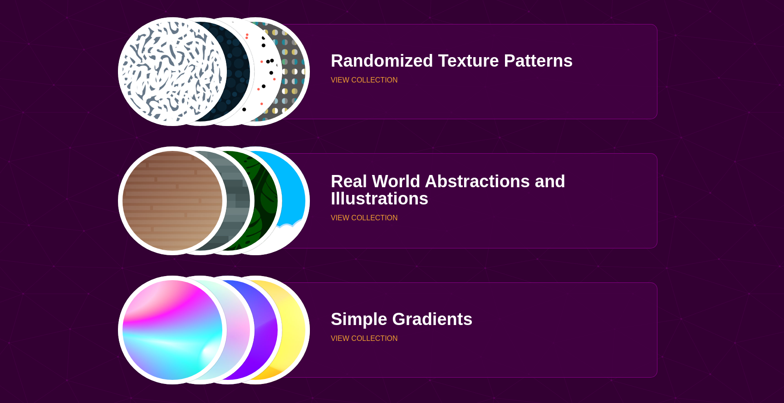
scroll to position [1977, 0]
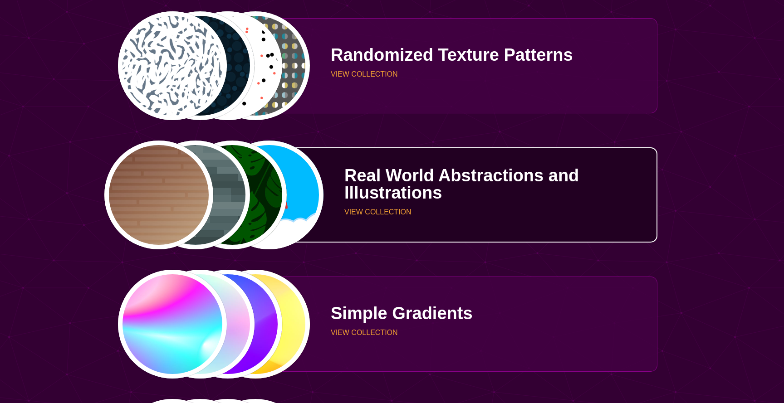
click at [373, 217] on div "Real World Abstractions and Illustrations VIEW COLLECTION" at bounding box center [483, 194] width 347 height 83
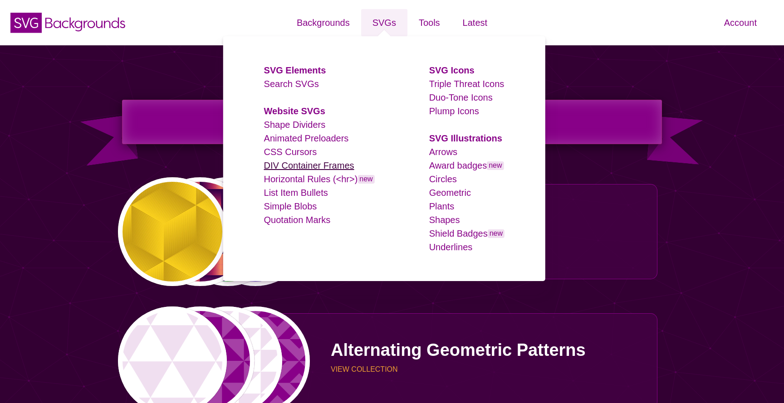
click at [320, 167] on link "DIV Container Frames" at bounding box center [309, 166] width 90 height 10
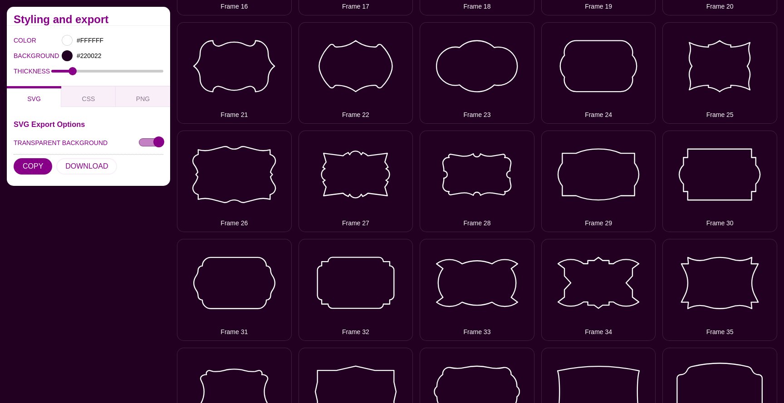
scroll to position [601, 0]
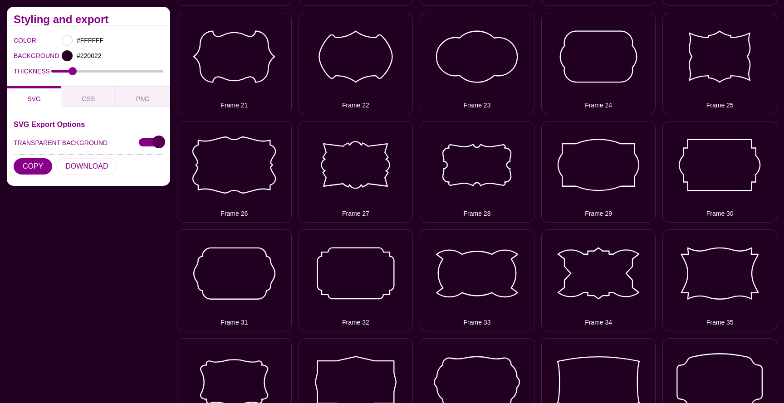
click at [147, 144] on input "TRANSPARENT BACKGROUND" at bounding box center [151, 143] width 25 height 10
click at [147, 141] on input "TRANSPARENT BACKGROUND" at bounding box center [151, 143] width 25 height 10
checkbox input "true"
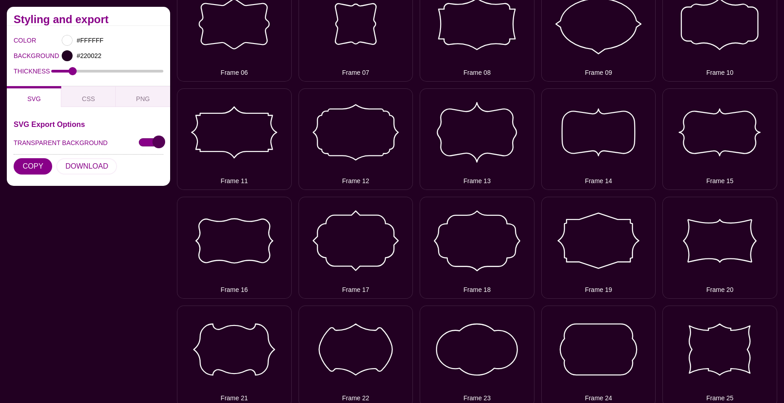
scroll to position [0, 0]
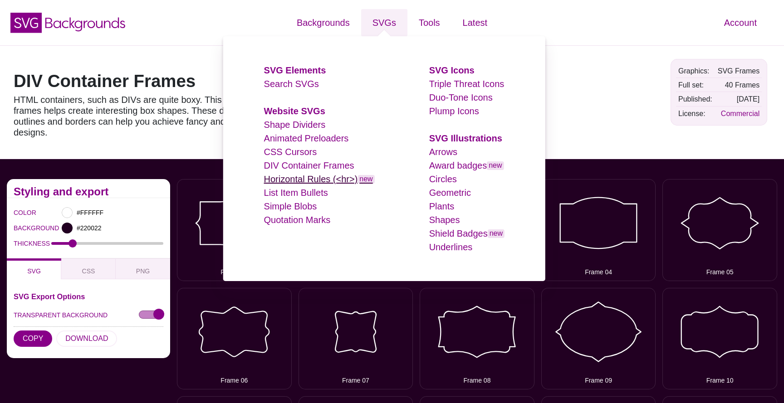
click at [311, 177] on link "Horizontal Rules (<hr>) new" at bounding box center [319, 179] width 111 height 10
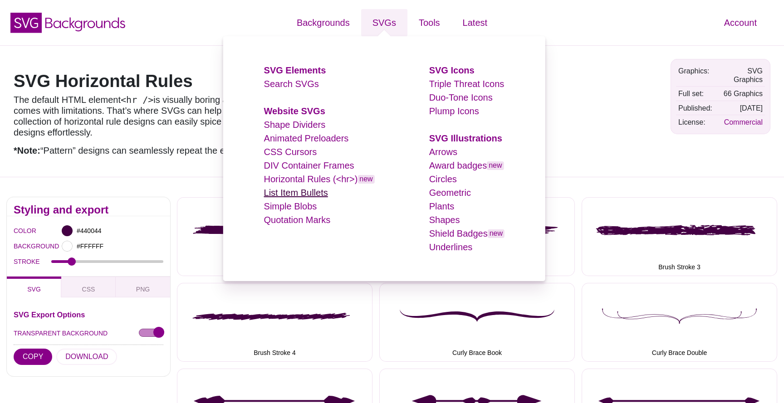
click at [305, 196] on link "List Item Bullets" at bounding box center [296, 193] width 64 height 10
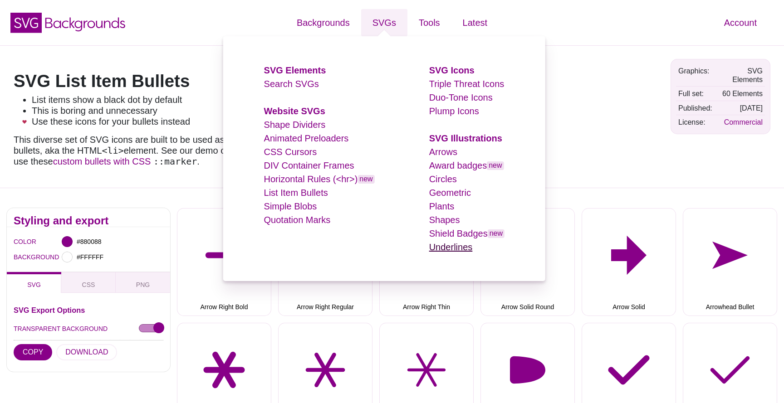
click at [461, 246] on link "Underlines" at bounding box center [451, 247] width 44 height 10
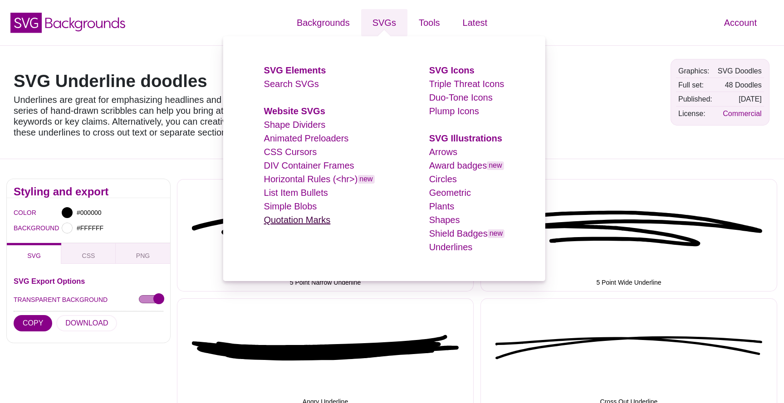
click at [308, 223] on link "Quotation Marks" at bounding box center [297, 220] width 67 height 10
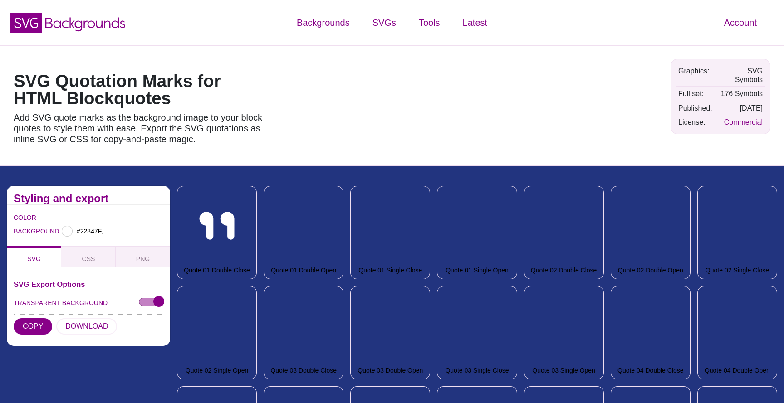
type input "#22347F"
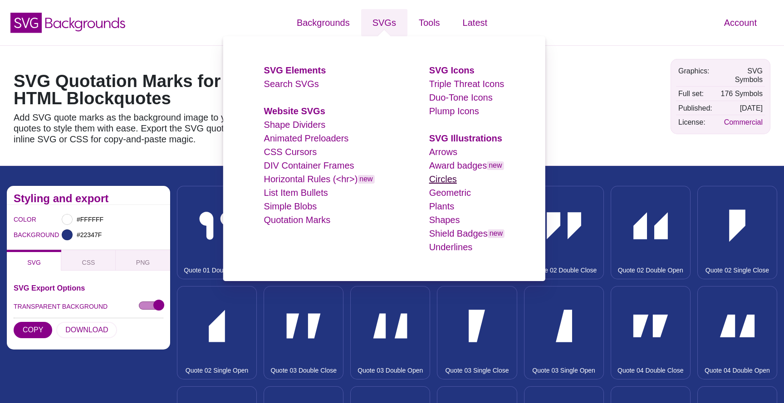
click at [453, 179] on link "Circles" at bounding box center [443, 179] width 28 height 10
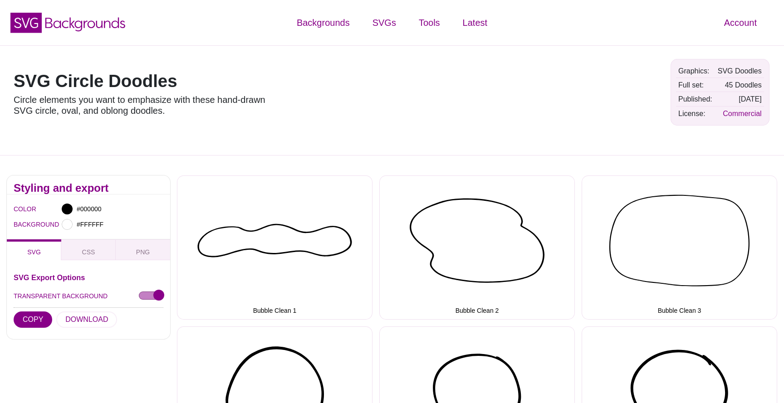
click at [595, 106] on div at bounding box center [499, 100] width 329 height 96
